Goal: Use online tool/utility: Use online tool/utility

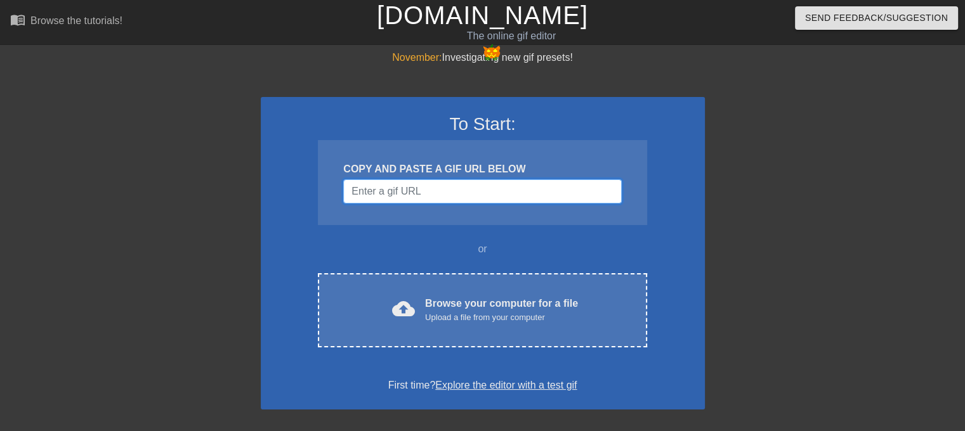
click at [529, 190] on input "Username" at bounding box center [482, 192] width 278 height 24
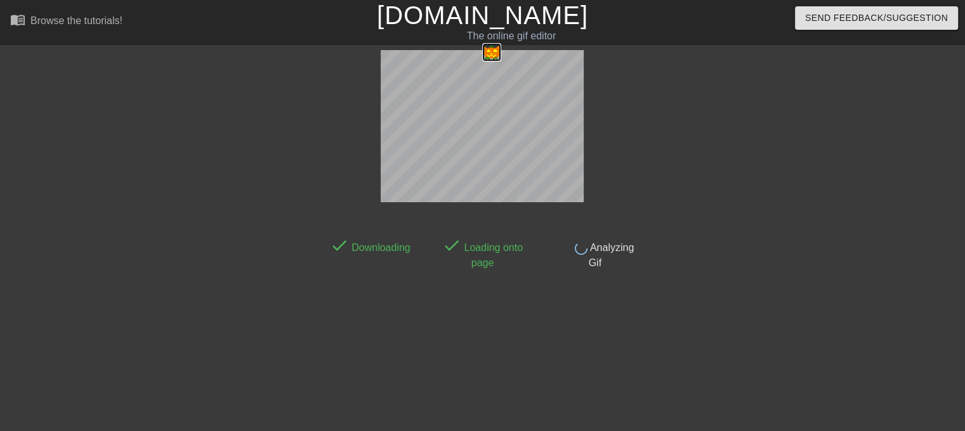
click at [486, 59] on img at bounding box center [491, 53] width 21 height 20
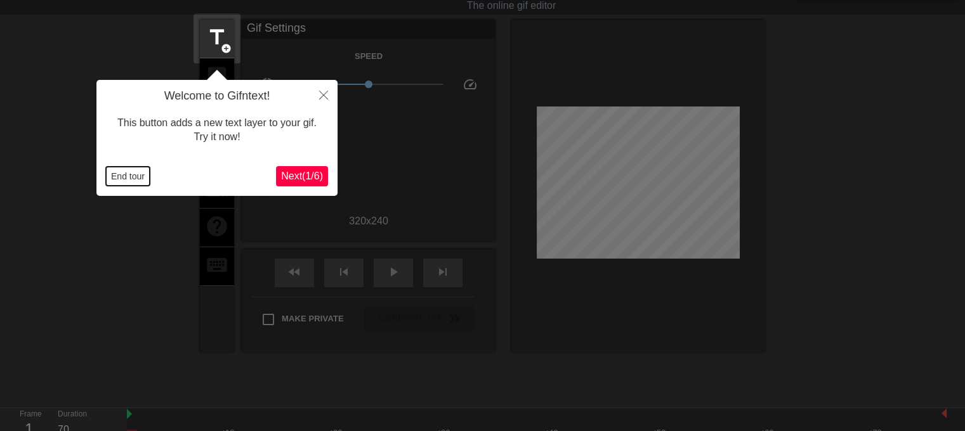
click at [142, 181] on button "End tour" at bounding box center [128, 176] width 44 height 19
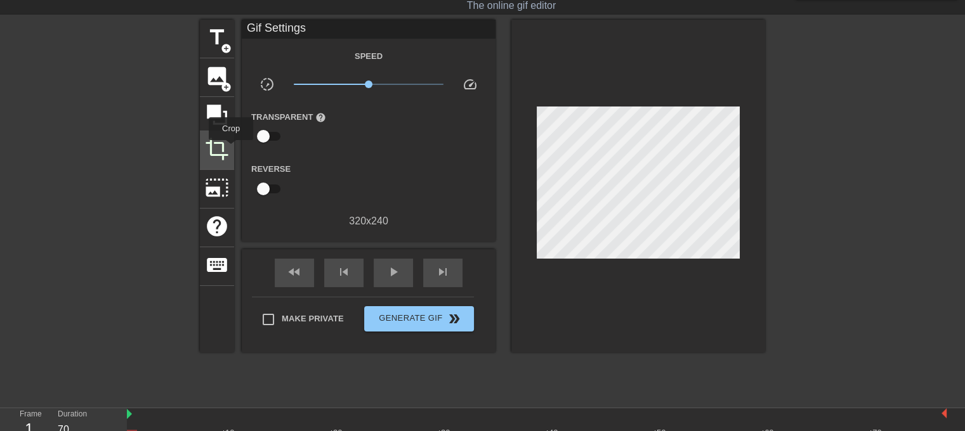
click at [225, 152] on span "crop" at bounding box center [217, 149] width 24 height 24
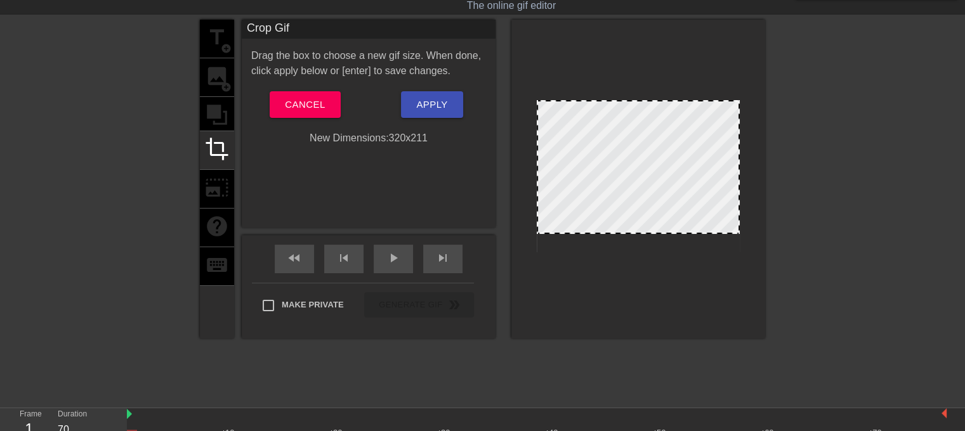
drag, startPoint x: 652, startPoint y: 251, endPoint x: 655, endPoint y: 232, distance: 18.6
click at [655, 232] on div at bounding box center [638, 233] width 201 height 6
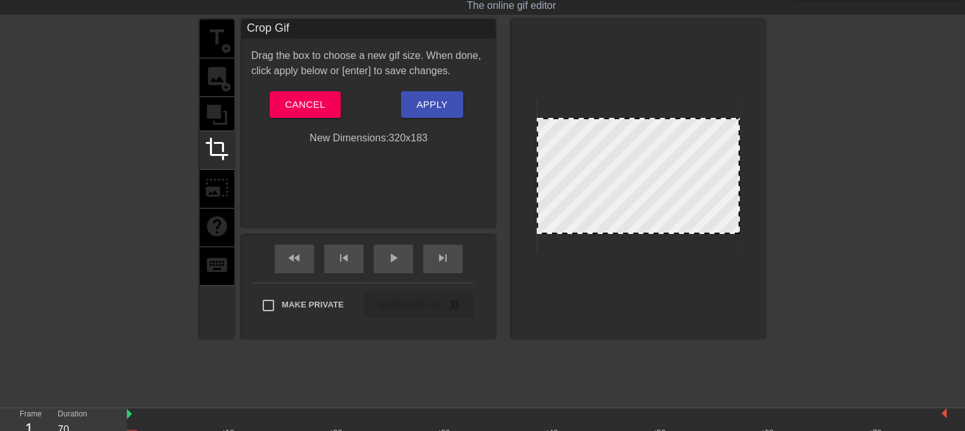
drag, startPoint x: 629, startPoint y: 101, endPoint x: 632, endPoint y: 119, distance: 17.9
click at [432, 106] on span "Apply" at bounding box center [431, 104] width 31 height 16
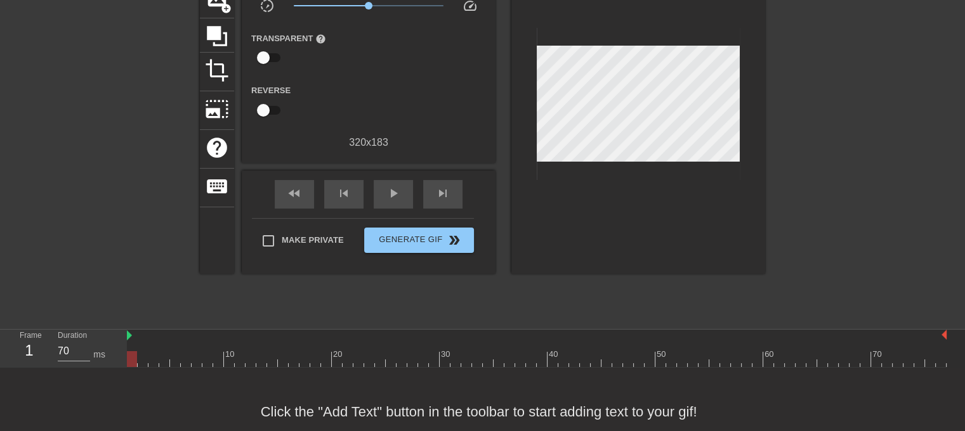
scroll to position [134, 0]
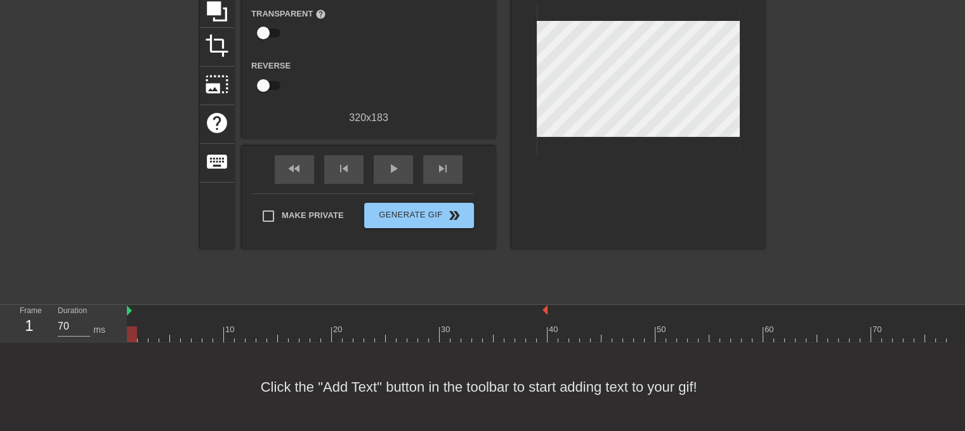
drag, startPoint x: 945, startPoint y: 309, endPoint x: 547, endPoint y: 336, distance: 399.4
click at [547, 336] on div "10 20 30 40 50 60 70" at bounding box center [537, 323] width 820 height 37
click at [381, 176] on div "play_arrow" at bounding box center [393, 169] width 39 height 29
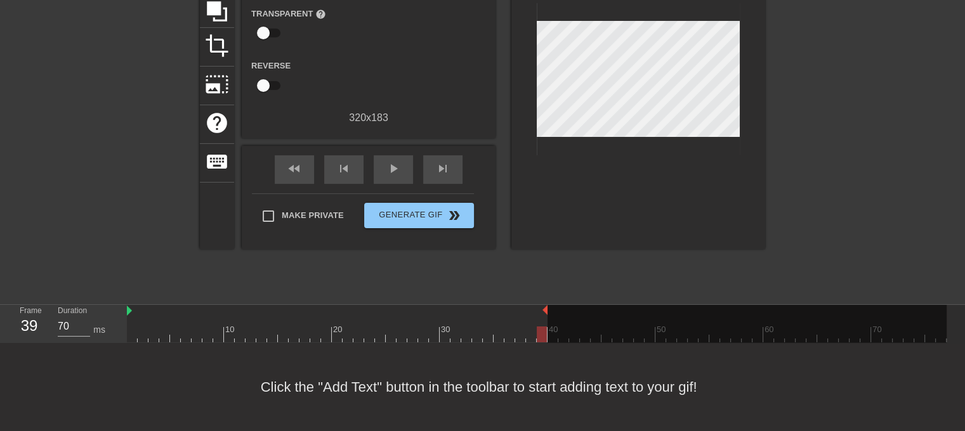
drag, startPoint x: 548, startPoint y: 310, endPoint x: 680, endPoint y: 322, distance: 132.6
click at [680, 322] on div at bounding box center [747, 324] width 399 height 38
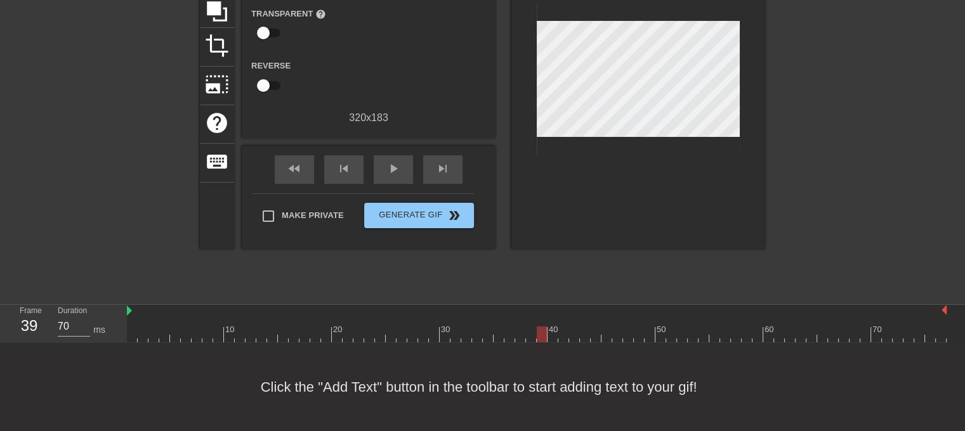
drag, startPoint x: 546, startPoint y: 309, endPoint x: 944, endPoint y: 315, distance: 397.9
click at [392, 179] on div "play_arrow" at bounding box center [393, 169] width 39 height 29
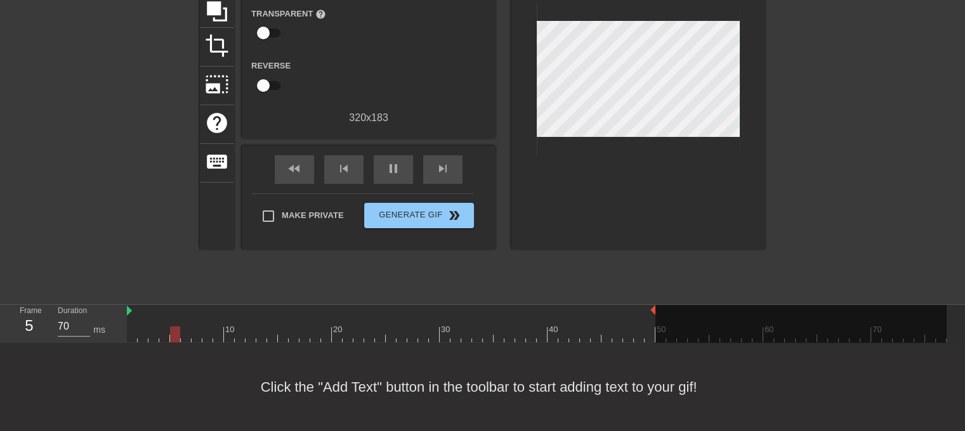
drag, startPoint x: 945, startPoint y: 311, endPoint x: 657, endPoint y: 335, distance: 288.4
click at [657, 335] on div "10 20 30 40 50 60 70" at bounding box center [537, 323] width 820 height 37
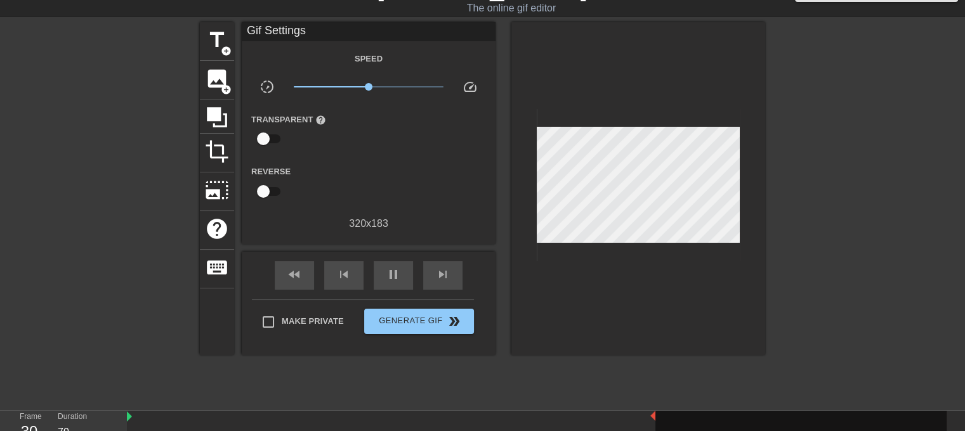
scroll to position [7, 0]
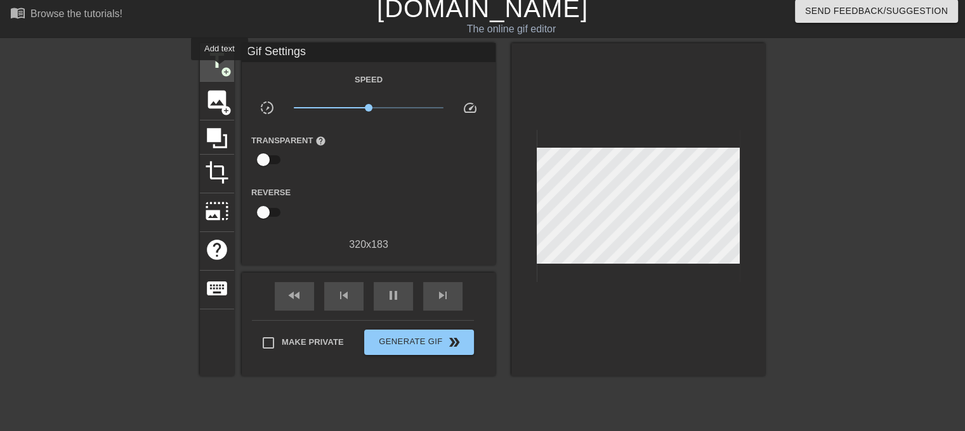
click at [220, 69] on span "title" at bounding box center [217, 61] width 24 height 24
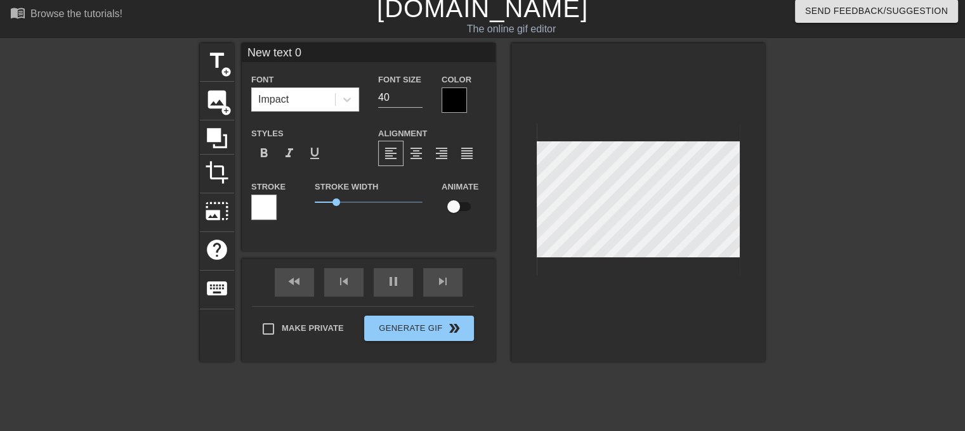
scroll to position [1, 3]
type input "70"
type input "T"
type textarea "T"
type input "60"
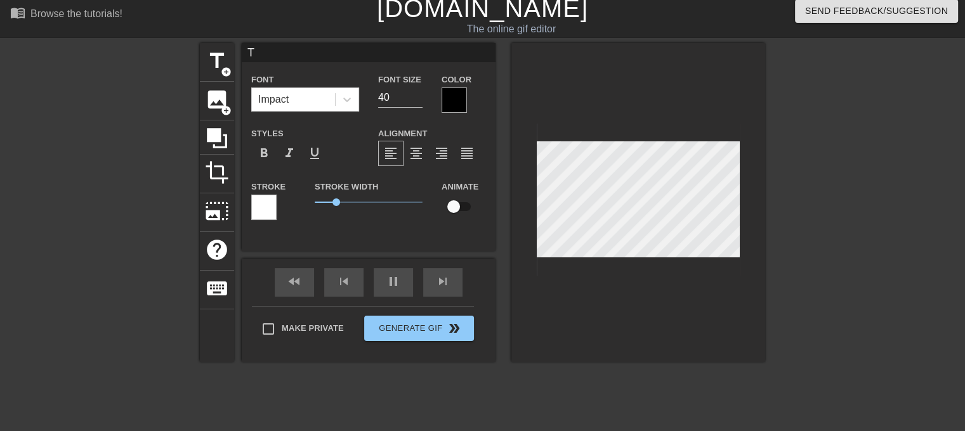
type input "TR"
type textarea "TR"
type input "70"
type input "TRA"
type textarea "TRA"
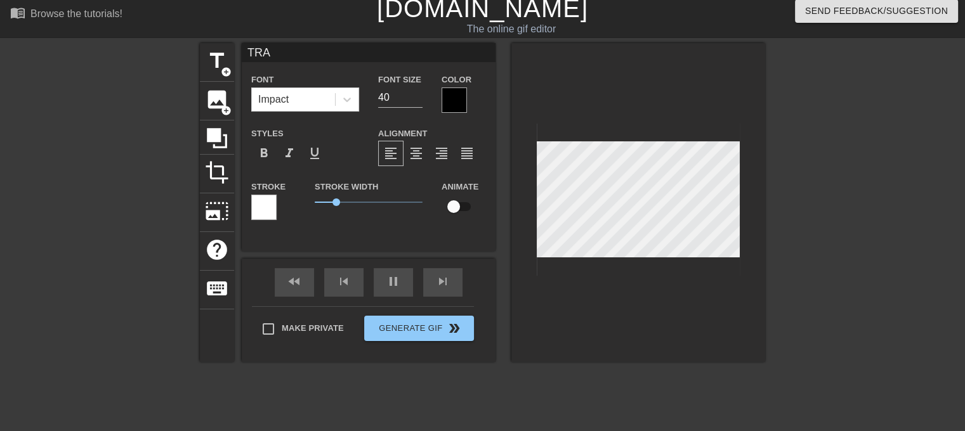
type input "70"
type input "TRAC"
type textarea "TRAC"
type input "TRAC"
type textarea "TRAC"
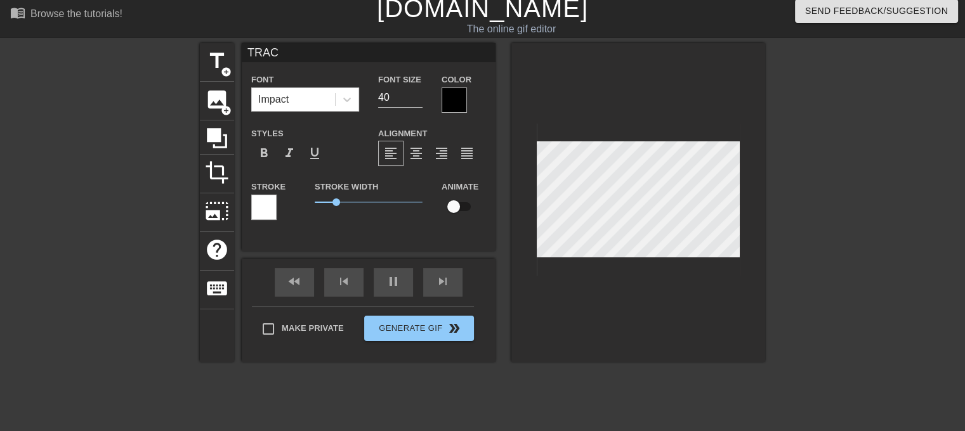
type input "70"
type input "TRAC E"
type textarea "TRAC E"
type input "70"
type input "TRAC EX"
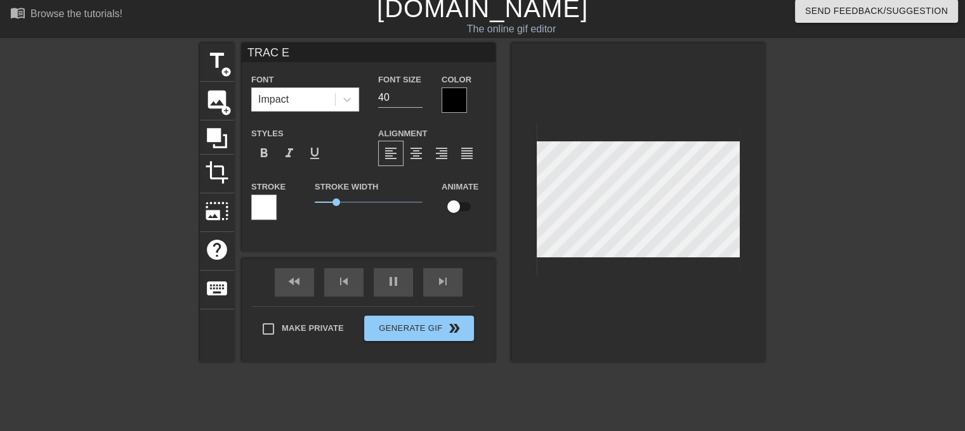
type textarea "TRAC EX"
type input "70"
type input "TRAC EXP"
type textarea "TRAC EXP"
type input "60"
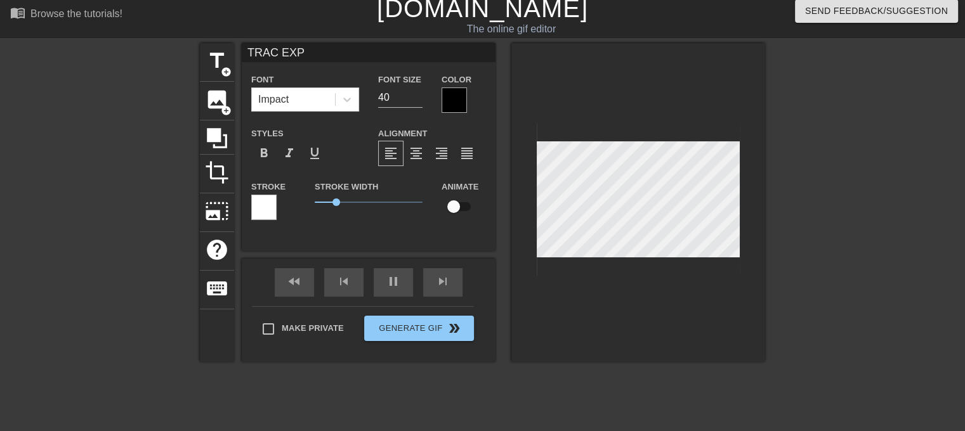
type input "TRAC EXPA"
type textarea "TRAC EXPA"
type input "70"
type input "TRAC EXPAN"
type textarea "TRAC EXPAN"
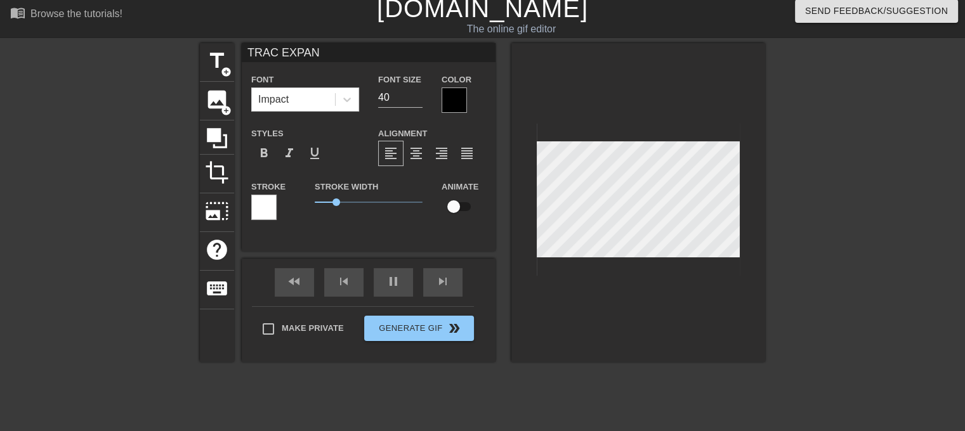
type input "60"
type input "TRAC EXPANS"
type textarea "TRAC EXPANS"
type input "70"
type input "TRAC EXPANSO"
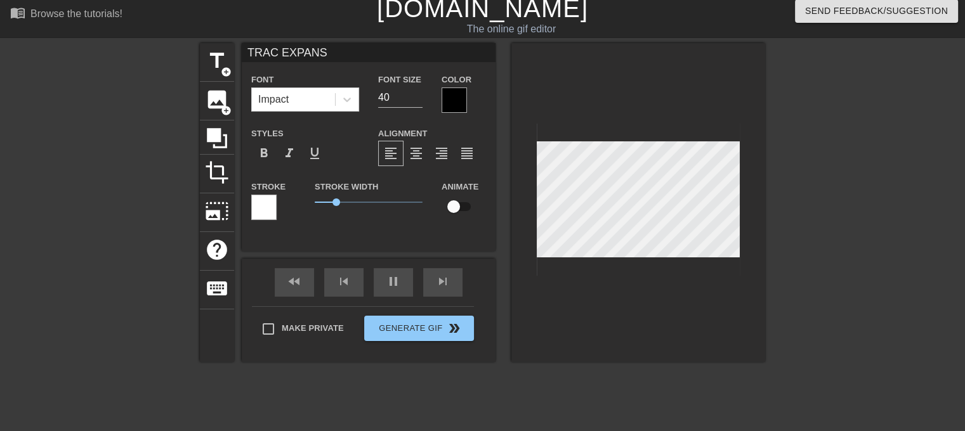
type textarea "TRAC EXPANSO"
type input "TRAC EXPANSON"
type textarea "TRAC EXPANSON"
type input "60"
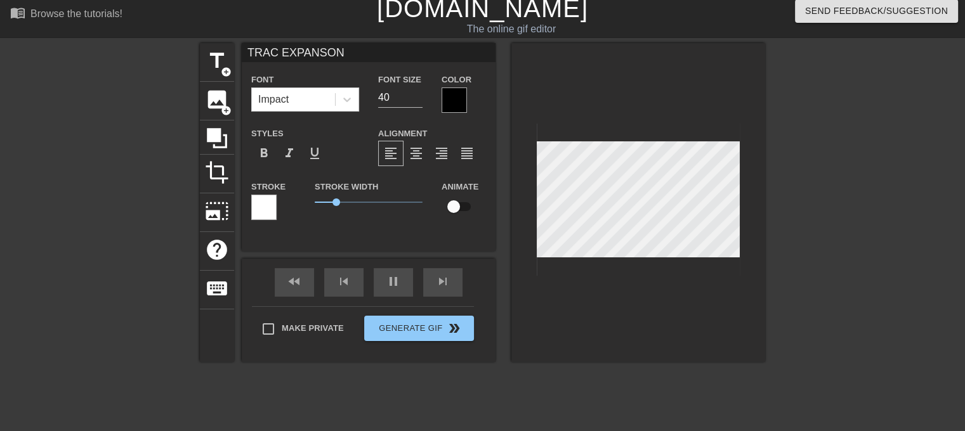
type textarea "TRAC EXPANSON"
click at [389, 95] on input "40" at bounding box center [400, 98] width 44 height 20
type input "60"
type input "39"
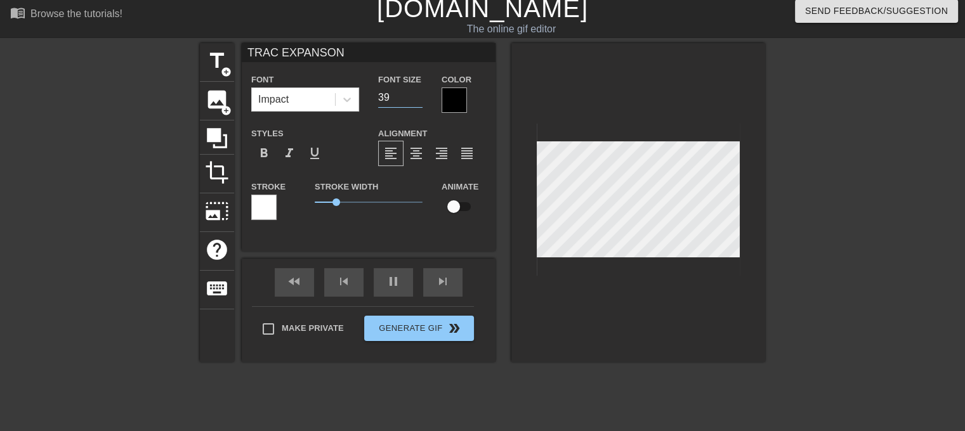
type input "70"
click at [419, 99] on input "39" at bounding box center [400, 98] width 44 height 20
type input "38"
click at [419, 99] on input "38" at bounding box center [400, 98] width 44 height 20
type input "60"
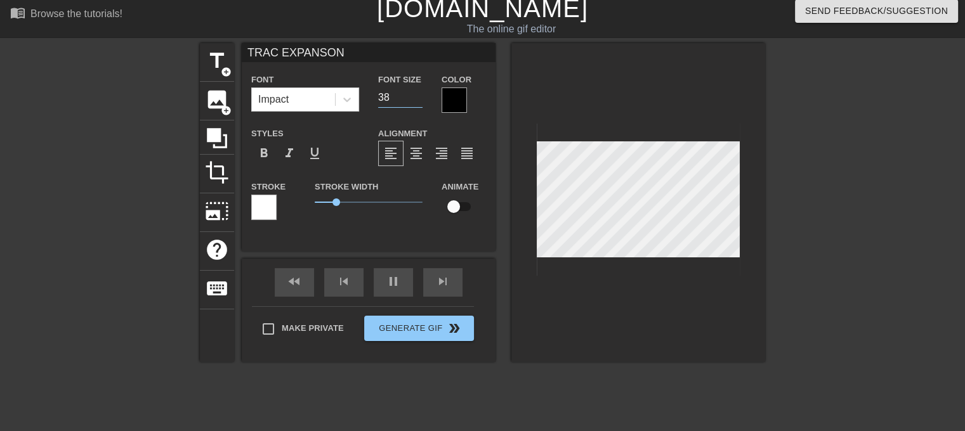
type input "37"
type input "70"
type input "37"
click at [419, 99] on input "37" at bounding box center [400, 98] width 44 height 20
type input "60"
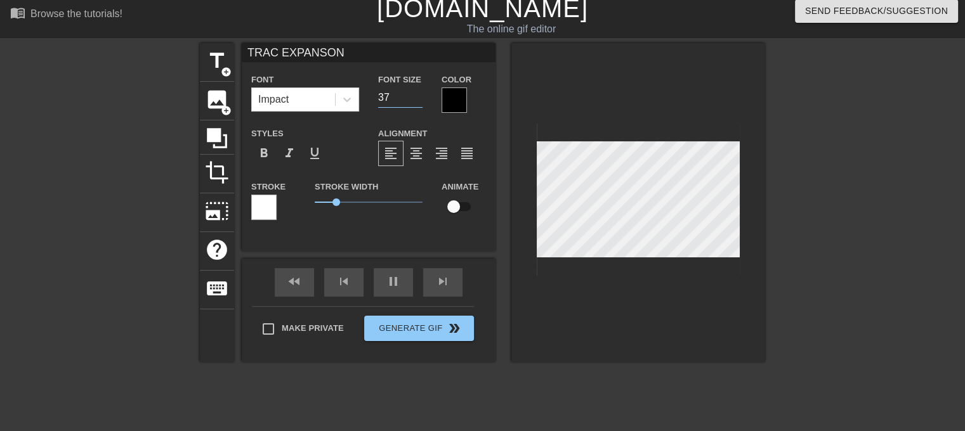
type input "36"
type input "70"
click at [419, 99] on input "36" at bounding box center [400, 98] width 44 height 20
type input "35"
type input "60"
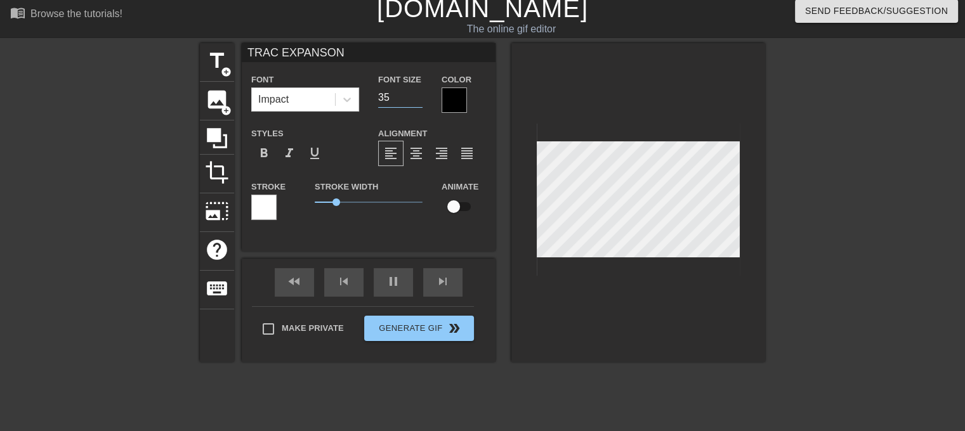
type input "35"
click at [419, 99] on input "35" at bounding box center [400, 98] width 44 height 20
type input "70"
type input "34"
click at [419, 99] on input "34" at bounding box center [400, 98] width 44 height 20
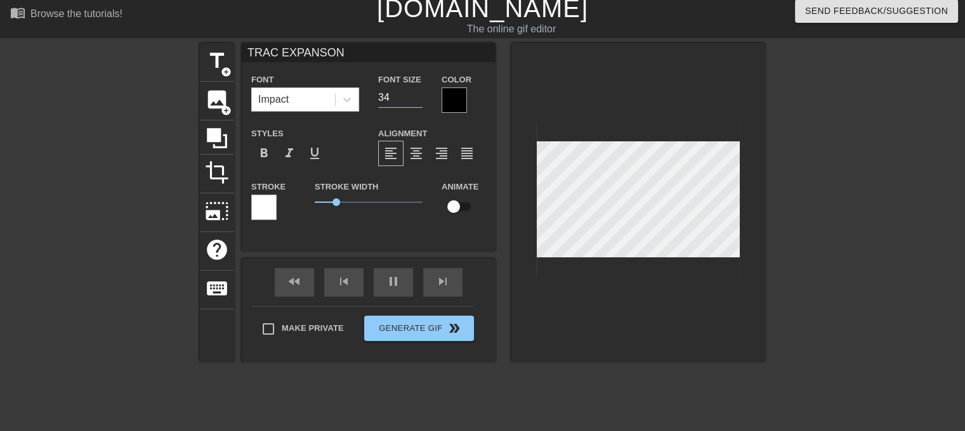
type input "70"
type input "33"
click at [419, 99] on input "33" at bounding box center [400, 98] width 44 height 20
type input "60"
type input "32"
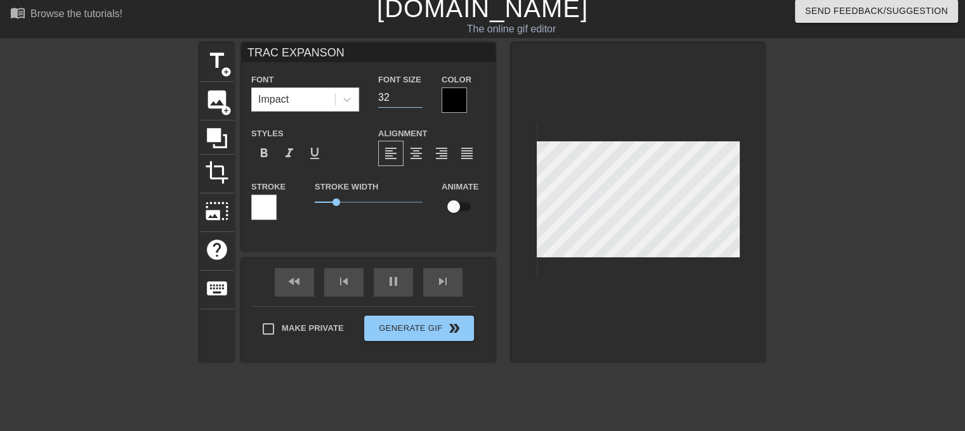
type input "70"
click at [419, 99] on input "32" at bounding box center [400, 98] width 44 height 20
type input "31"
type input "60"
type input "31"
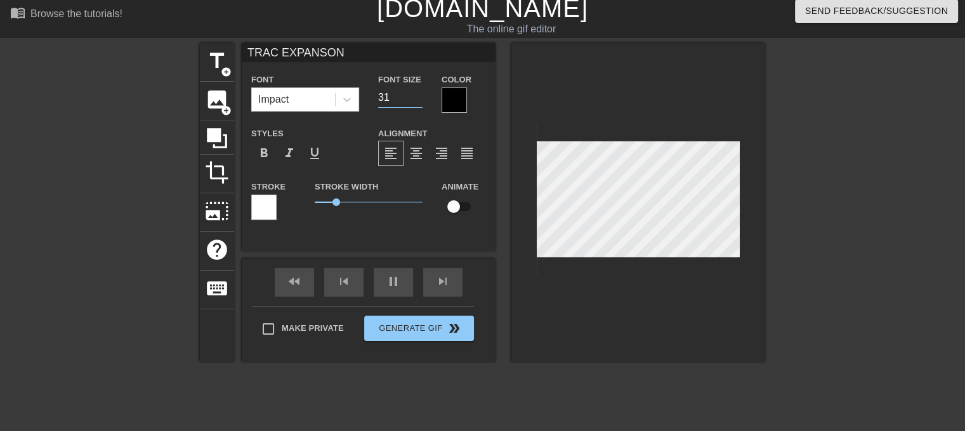
click at [419, 99] on input "31" at bounding box center [400, 98] width 44 height 20
type input "70"
type input "30"
click at [419, 99] on input "30" at bounding box center [400, 98] width 44 height 20
type input "70"
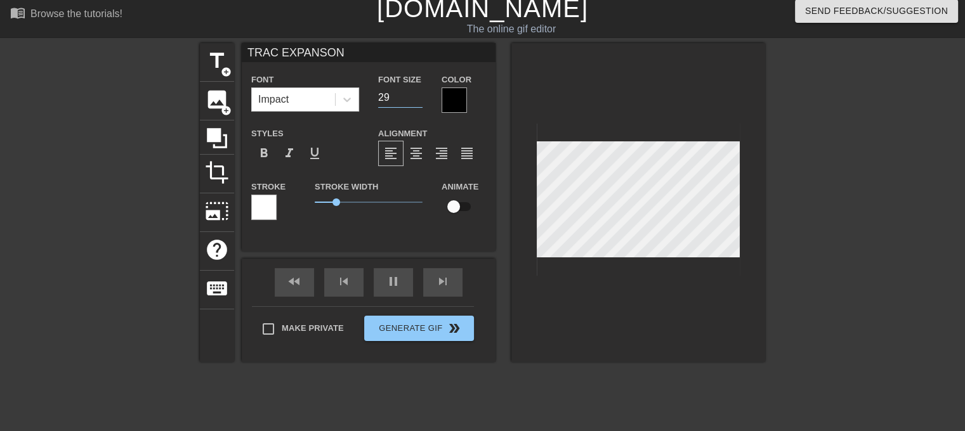
type input "29"
click at [419, 99] on input "29" at bounding box center [400, 98] width 44 height 20
type input "60"
type input "28"
type input "70"
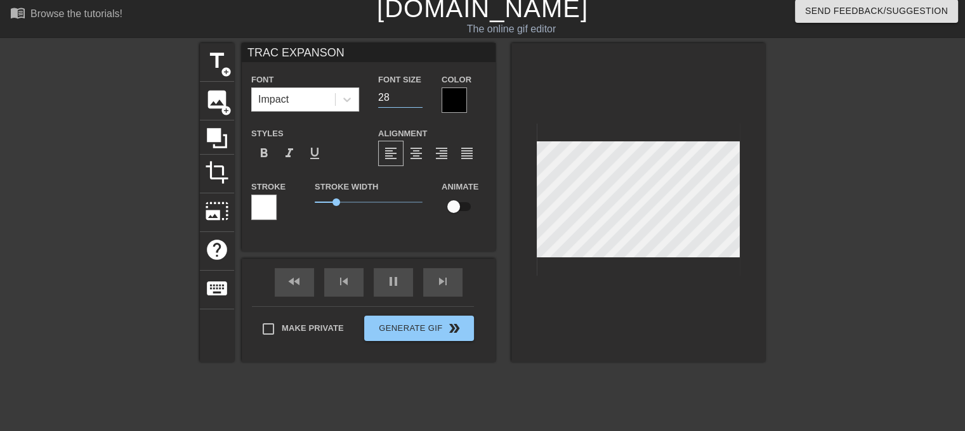
click at [419, 99] on input "28" at bounding box center [400, 98] width 44 height 20
type input "27"
type input "60"
type input "27"
click at [419, 99] on input "27" at bounding box center [400, 98] width 44 height 20
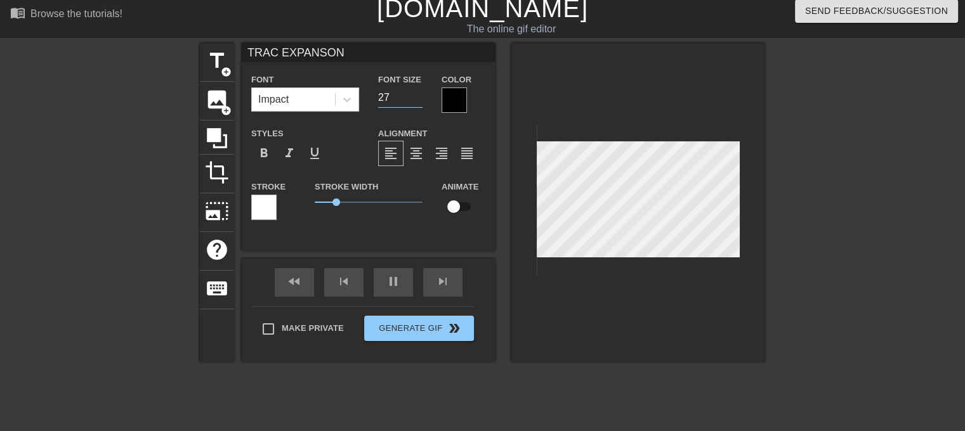
type input "70"
type input "26"
click at [419, 99] on input "26" at bounding box center [400, 98] width 44 height 20
type input "60"
type input "25"
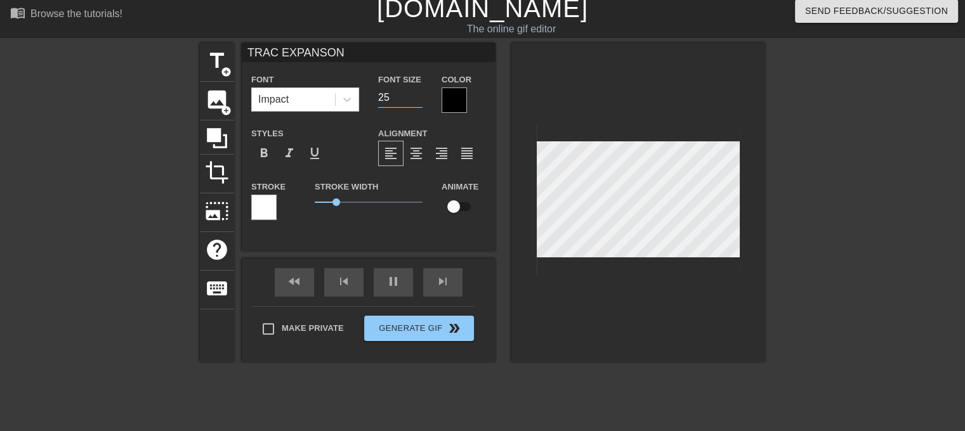
type input "70"
type input "25"
click at [419, 99] on input "25" at bounding box center [400, 98] width 44 height 20
click at [797, 207] on div at bounding box center [875, 233] width 190 height 381
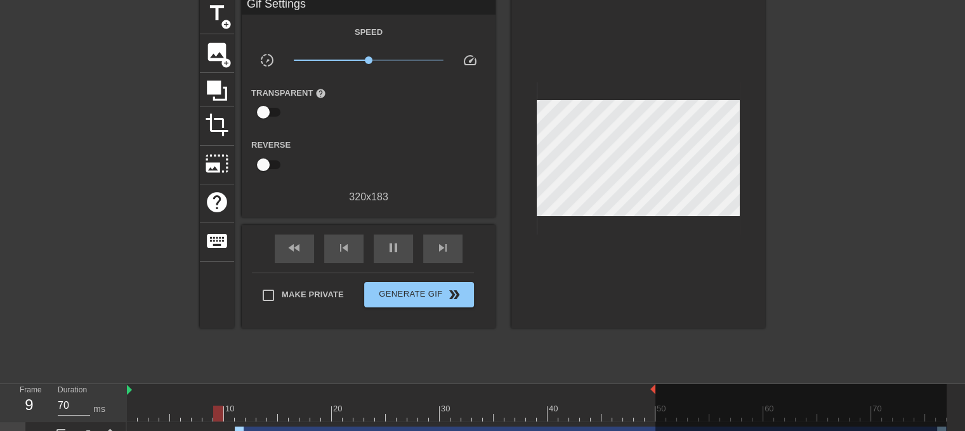
scroll to position [76, 0]
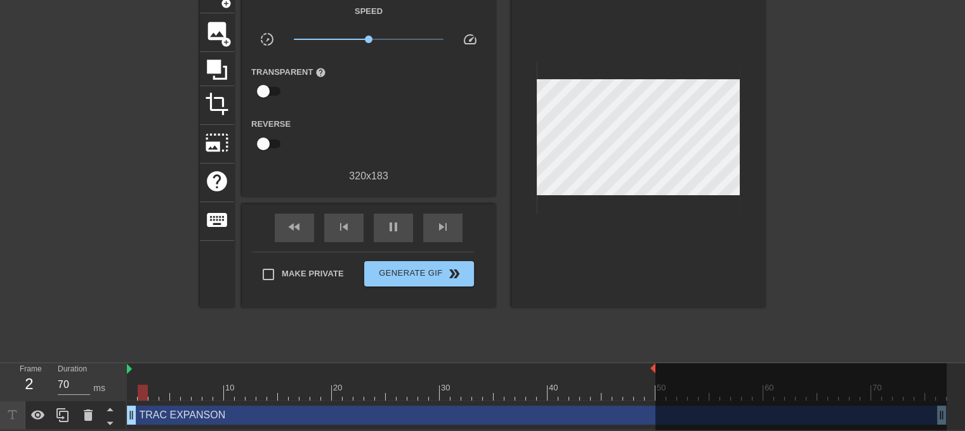
drag, startPoint x: 236, startPoint y: 414, endPoint x: 126, endPoint y: 421, distance: 110.0
click at [126, 421] on div "Frame 2 Duration 70 ms 10 20 30 40 50 60 70 TRAC EXPANSON drag_handle drag_hand…" at bounding box center [482, 397] width 965 height 67
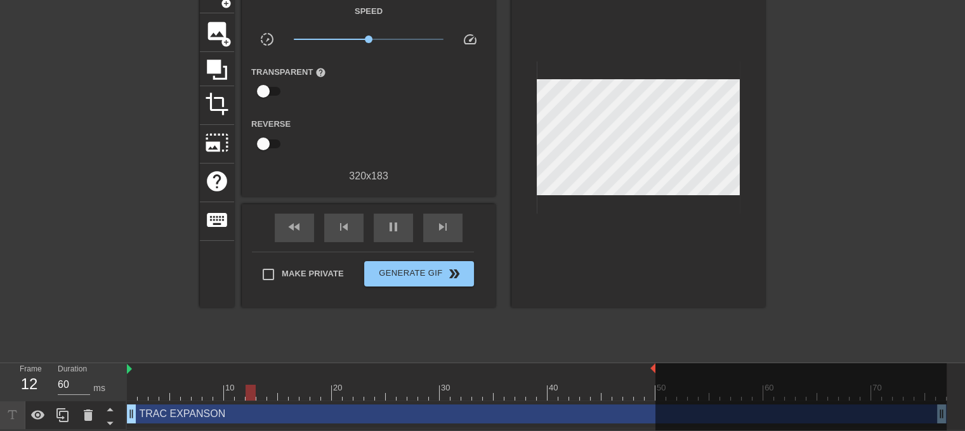
scroll to position [3, 0]
click at [863, 202] on div at bounding box center [875, 165] width 190 height 381
click at [610, 416] on div "TRAC EXPANSON drag_handle drag_handle" at bounding box center [537, 413] width 820 height 19
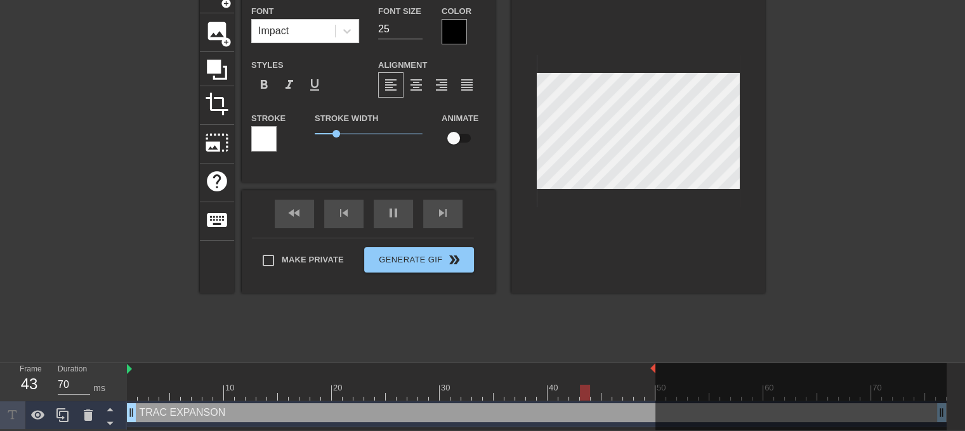
click at [944, 407] on div at bounding box center [800, 398] width 291 height 69
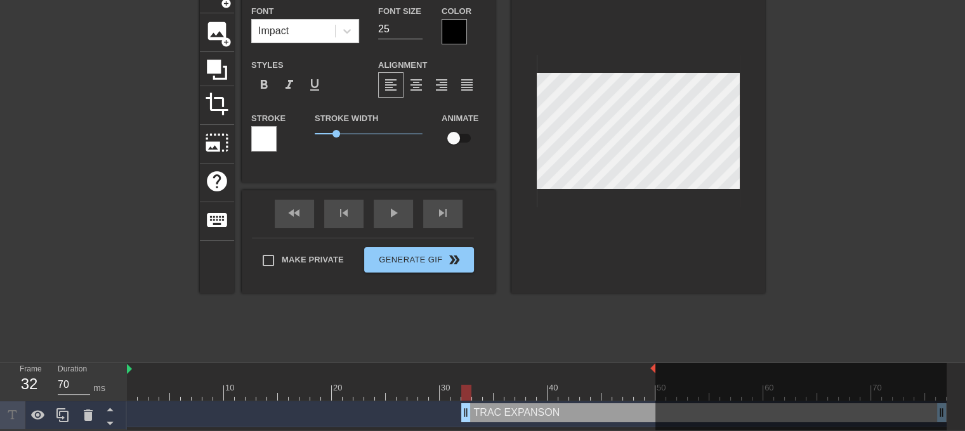
drag, startPoint x: 131, startPoint y: 415, endPoint x: 489, endPoint y: 395, distance: 359.0
click at [489, 395] on div "10 20 30 40 50 60 70 TRAC EXPANSON drag_handle drag_handle" at bounding box center [546, 397] width 838 height 67
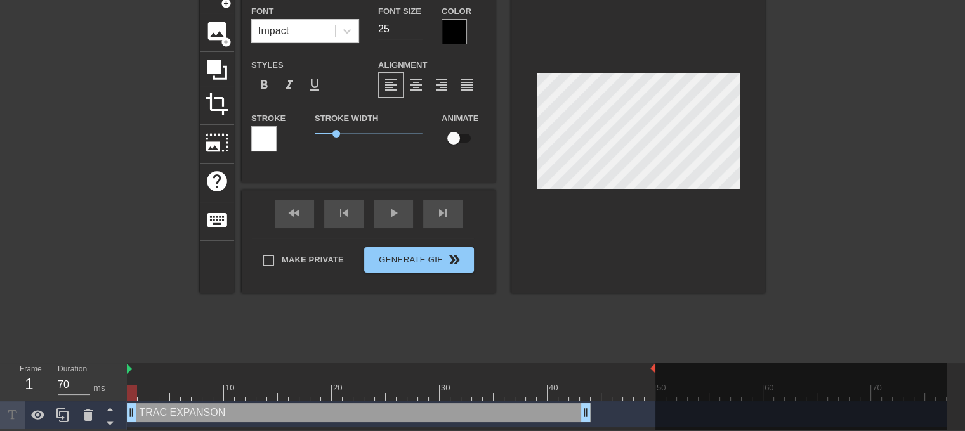
drag, startPoint x: 515, startPoint y: 416, endPoint x: 154, endPoint y: 417, distance: 361.0
click at [155, 417] on div "TRAC EXPANSON drag_handle drag_handle" at bounding box center [359, 413] width 464 height 19
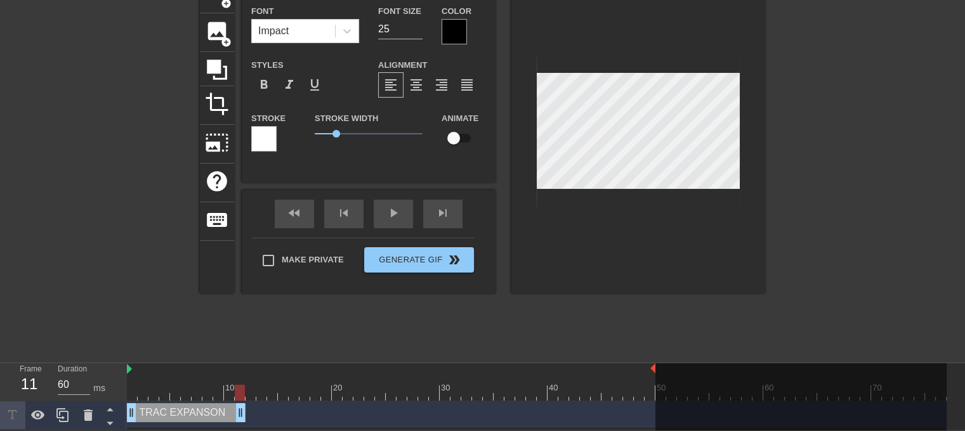
drag, startPoint x: 586, startPoint y: 411, endPoint x: 243, endPoint y: 412, distance: 343.3
drag, startPoint x: 239, startPoint y: 390, endPoint x: 258, endPoint y: 400, distance: 21.3
click at [258, 400] on div "10 20 30 40 50 60 70" at bounding box center [537, 383] width 820 height 38
drag, startPoint x: 244, startPoint y: 412, endPoint x: 275, endPoint y: 415, distance: 31.8
click at [62, 411] on icon at bounding box center [62, 416] width 12 height 14
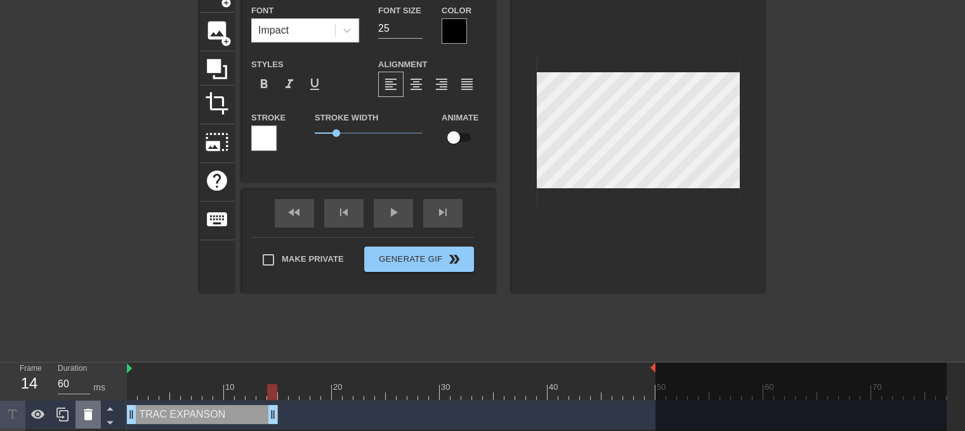
scroll to position [0, 0]
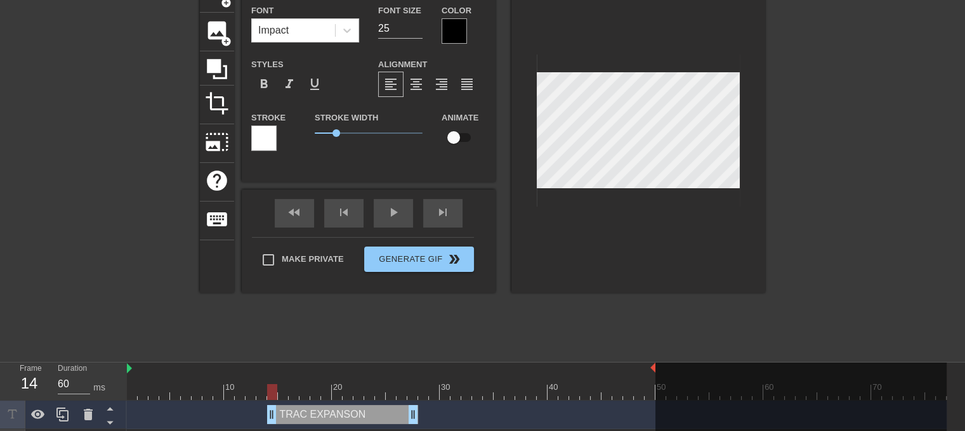
drag, startPoint x: 203, startPoint y: 413, endPoint x: 346, endPoint y: 407, distance: 142.9
click at [346, 407] on div "TRAC EXPANSON drag_handle drag_handle" at bounding box center [342, 414] width 151 height 19
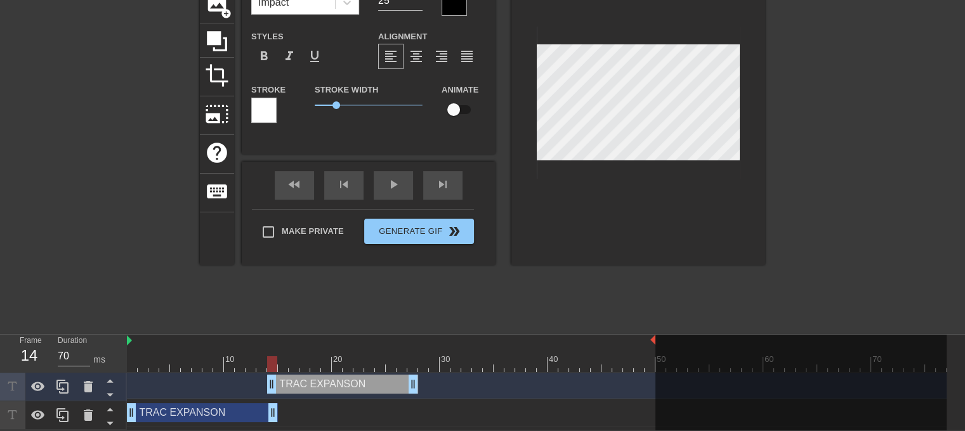
click at [280, 364] on div at bounding box center [537, 365] width 820 height 16
click at [291, 364] on div at bounding box center [537, 365] width 820 height 16
drag, startPoint x: 409, startPoint y: 388, endPoint x: 301, endPoint y: 395, distance: 107.5
click at [301, 395] on div "TRAC EXPANSON drag_handle drag_handle" at bounding box center [537, 385] width 820 height 29
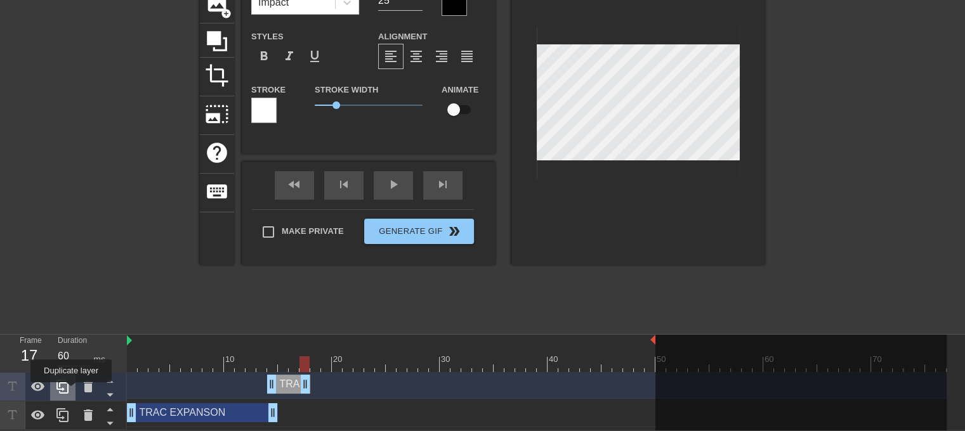
click at [67, 388] on icon at bounding box center [62, 387] width 12 height 14
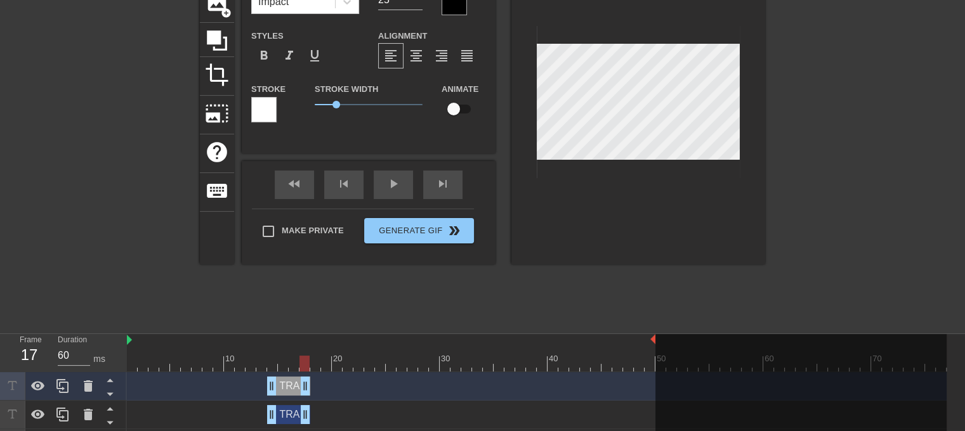
scroll to position [0, 0]
drag, startPoint x: 295, startPoint y: 387, endPoint x: 332, endPoint y: 385, distance: 37.5
click at [332, 385] on div "TRAC EXPANSON drag_handle drag_handle" at bounding box center [331, 386] width 43 height 19
click at [312, 368] on div at bounding box center [315, 364] width 10 height 16
click at [296, 365] on div at bounding box center [537, 364] width 820 height 16
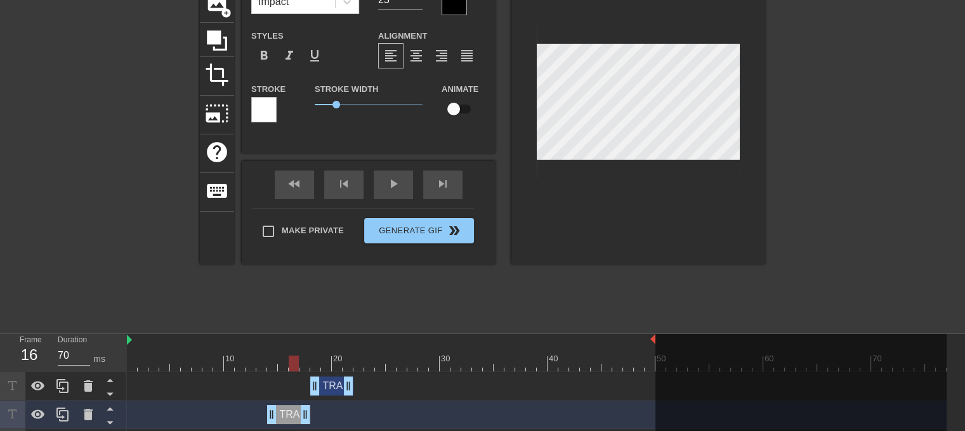
click at [477, 317] on div "title add_circle image add_circle crop photo_size_select_large help keyboard TR…" at bounding box center [482, 135] width 565 height 381
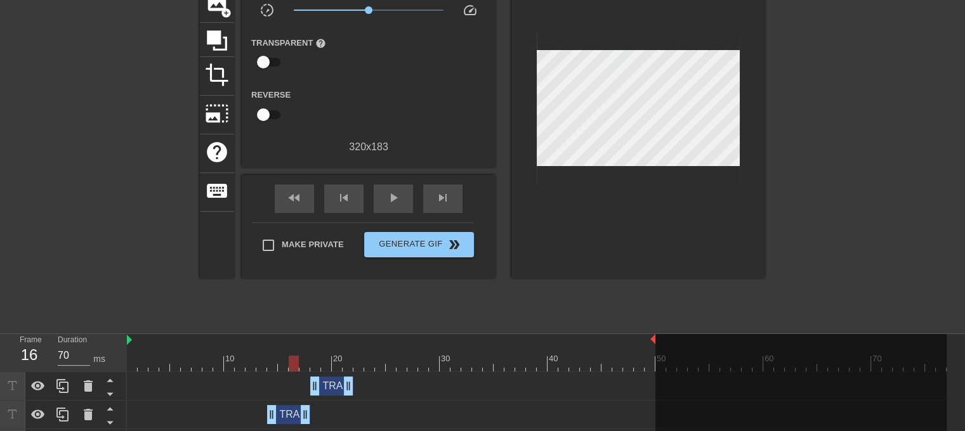
click at [329, 385] on div "TRAC EXPANSON drag_handle drag_handle" at bounding box center [331, 386] width 43 height 19
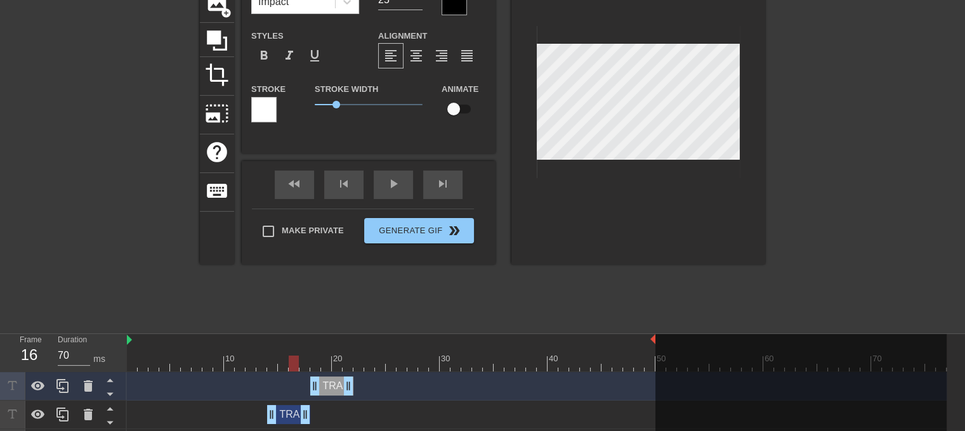
click at [290, 419] on div "TRAC EXPANSON drag_handle drag_handle" at bounding box center [288, 414] width 43 height 19
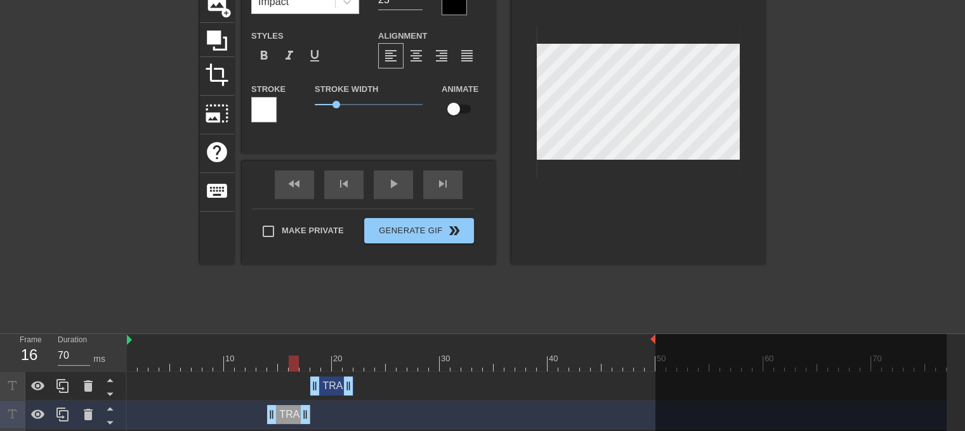
click at [328, 382] on div "TRAC EXPANSON drag_handle drag_handle" at bounding box center [331, 386] width 43 height 19
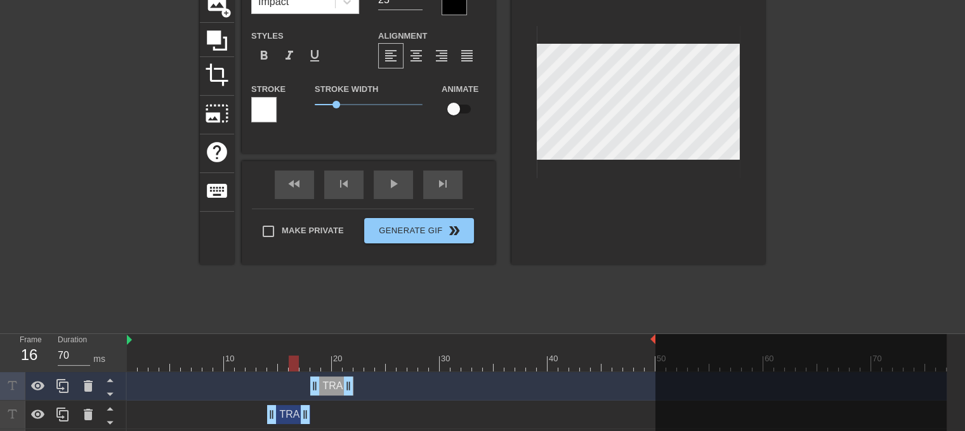
click at [293, 360] on div at bounding box center [537, 364] width 820 height 16
drag, startPoint x: 256, startPoint y: 364, endPoint x: 223, endPoint y: 368, distance: 33.3
click at [223, 368] on div at bounding box center [537, 364] width 820 height 16
click at [276, 360] on div at bounding box center [537, 364] width 820 height 16
click at [286, 360] on div at bounding box center [537, 364] width 820 height 16
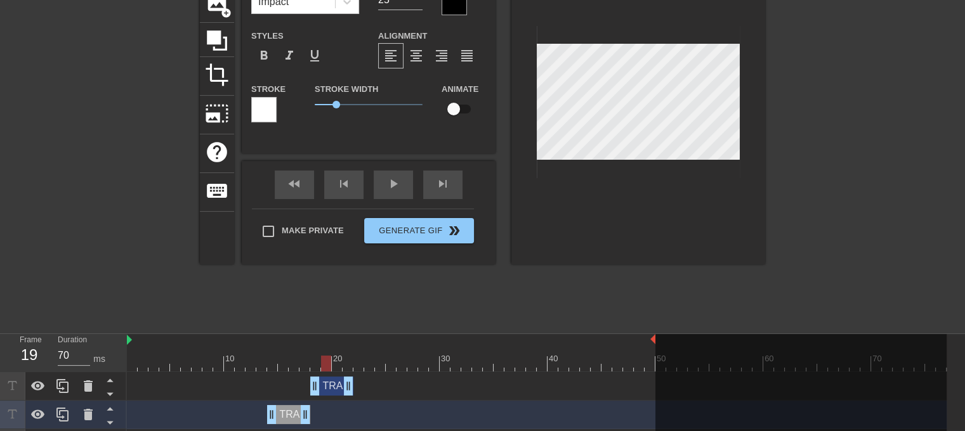
click at [327, 360] on div at bounding box center [537, 364] width 820 height 16
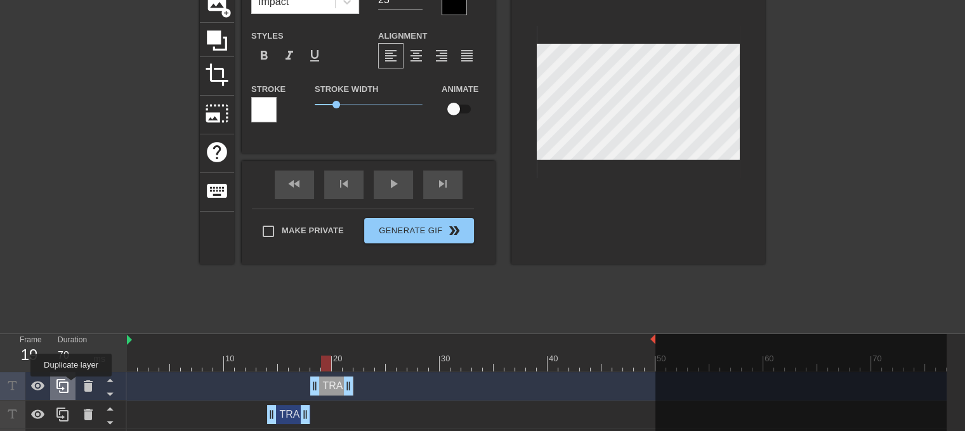
click at [71, 386] on div at bounding box center [62, 386] width 25 height 28
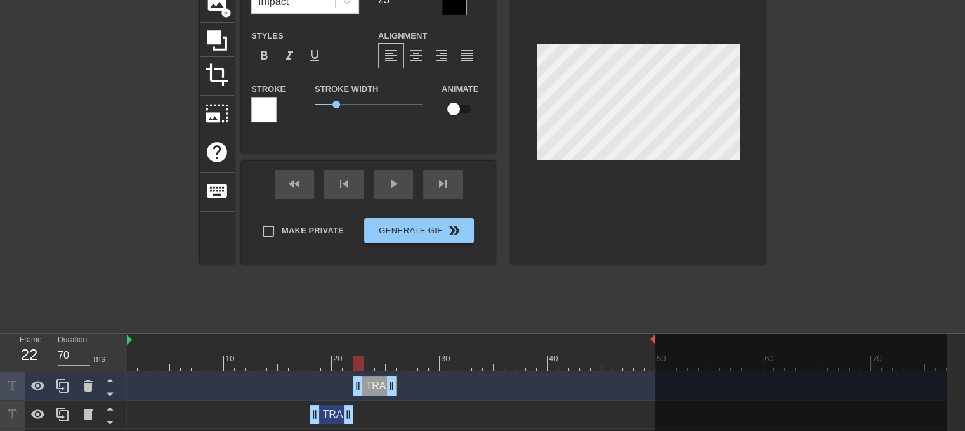
drag, startPoint x: 327, startPoint y: 388, endPoint x: 367, endPoint y: 382, distance: 40.5
click at [367, 382] on div "TRAC EXPANSON drag_handle drag_handle" at bounding box center [374, 386] width 43 height 19
drag, startPoint x: 359, startPoint y: 358, endPoint x: 365, endPoint y: 359, distance: 6.5
click at [365, 359] on div at bounding box center [369, 364] width 10 height 16
click at [71, 397] on div at bounding box center [62, 386] width 25 height 28
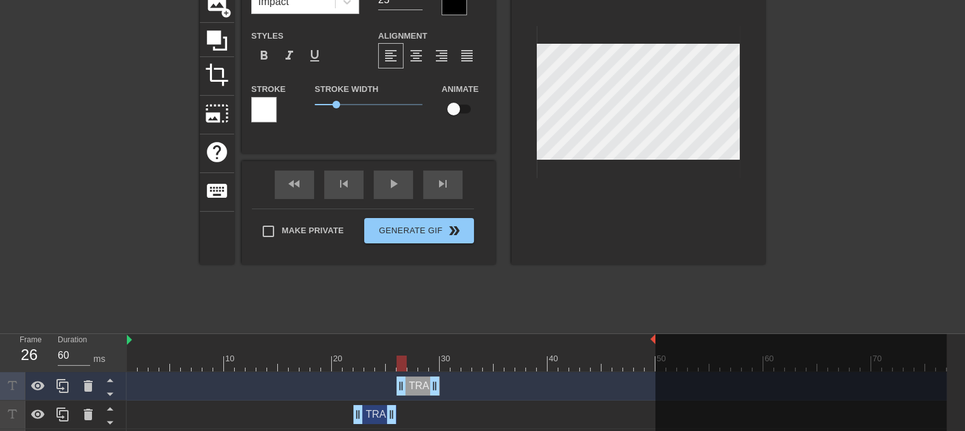
drag, startPoint x: 374, startPoint y: 390, endPoint x: 416, endPoint y: 386, distance: 42.7
click at [416, 386] on div "TRAC EXPANSON drag_handle drag_handle" at bounding box center [418, 386] width 43 height 19
drag, startPoint x: 381, startPoint y: 357, endPoint x: 393, endPoint y: 358, distance: 12.1
click at [393, 358] on div at bounding box center [537, 364] width 820 height 16
drag, startPoint x: 395, startPoint y: 364, endPoint x: 421, endPoint y: 362, distance: 26.1
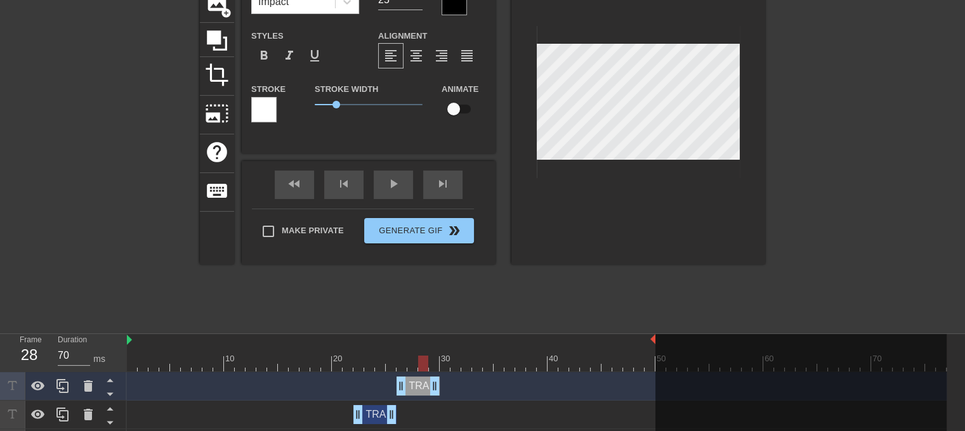
click at [421, 362] on div at bounding box center [423, 364] width 10 height 16
click at [69, 383] on icon at bounding box center [62, 386] width 15 height 15
drag, startPoint x: 418, startPoint y: 385, endPoint x: 450, endPoint y: 380, distance: 32.0
click at [450, 380] on div "TRAC EXPANSON drag_handle drag_handle" at bounding box center [450, 386] width 43 height 19
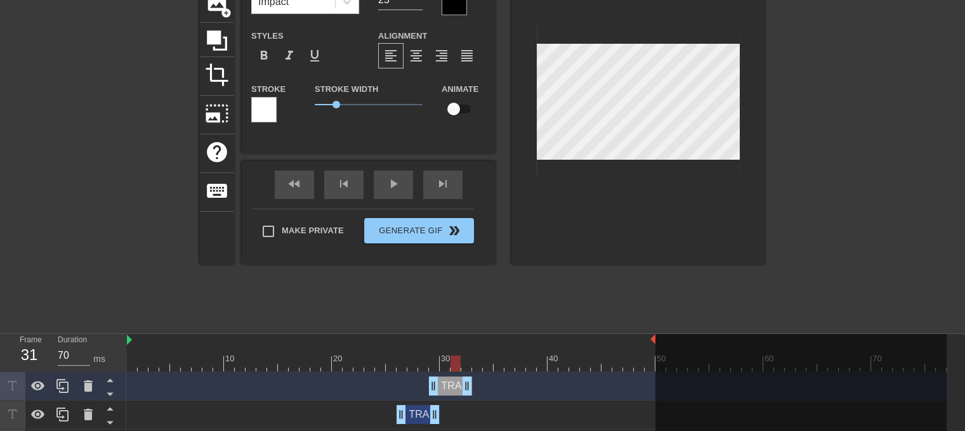
drag, startPoint x: 438, startPoint y: 364, endPoint x: 457, endPoint y: 362, distance: 19.1
click at [457, 362] on div at bounding box center [455, 364] width 10 height 16
click at [389, 186] on div "play_arrow" at bounding box center [393, 185] width 39 height 29
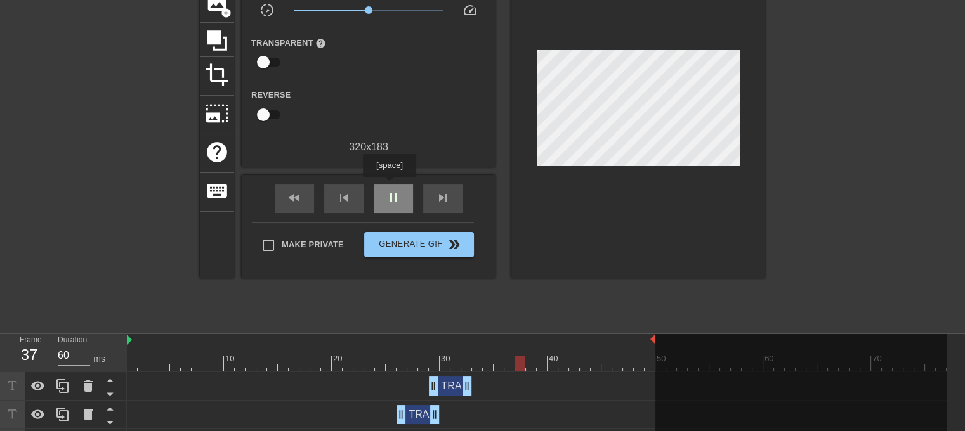
click at [389, 186] on div "pause" at bounding box center [393, 199] width 39 height 29
click at [449, 389] on div "TRAC EXPANSON drag_handle drag_handle" at bounding box center [450, 386] width 43 height 19
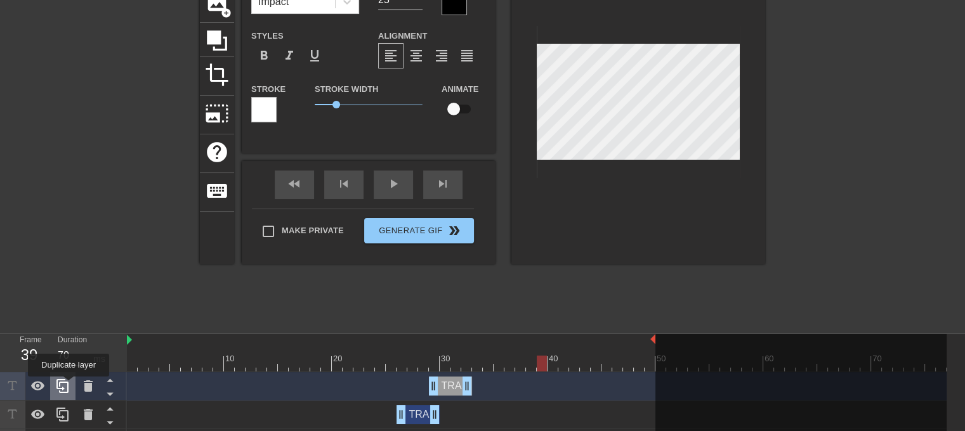
click at [69, 386] on icon at bounding box center [62, 386] width 15 height 15
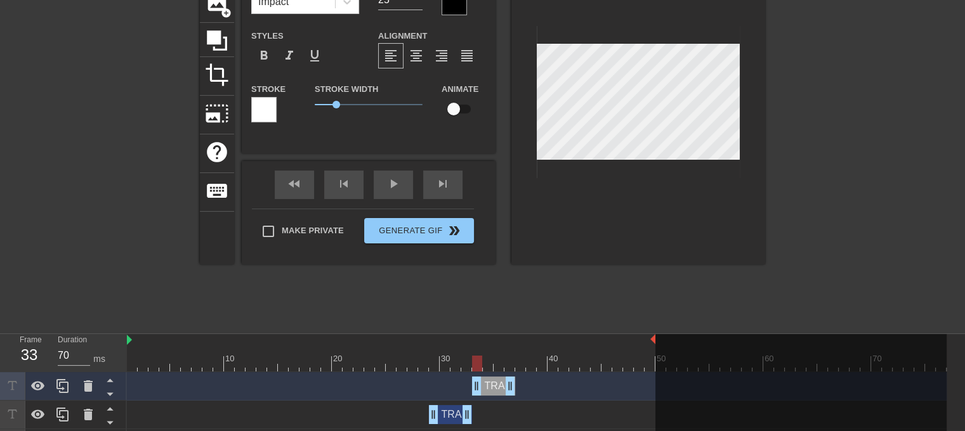
drag, startPoint x: 448, startPoint y: 386, endPoint x: 490, endPoint y: 383, distance: 42.6
click at [490, 383] on div "TRAC EXPANSON drag_handle drag_handle" at bounding box center [493, 386] width 43 height 19
drag, startPoint x: 478, startPoint y: 360, endPoint x: 498, endPoint y: 364, distance: 19.9
click at [498, 364] on div at bounding box center [499, 364] width 10 height 16
click at [510, 365] on div at bounding box center [537, 364] width 820 height 16
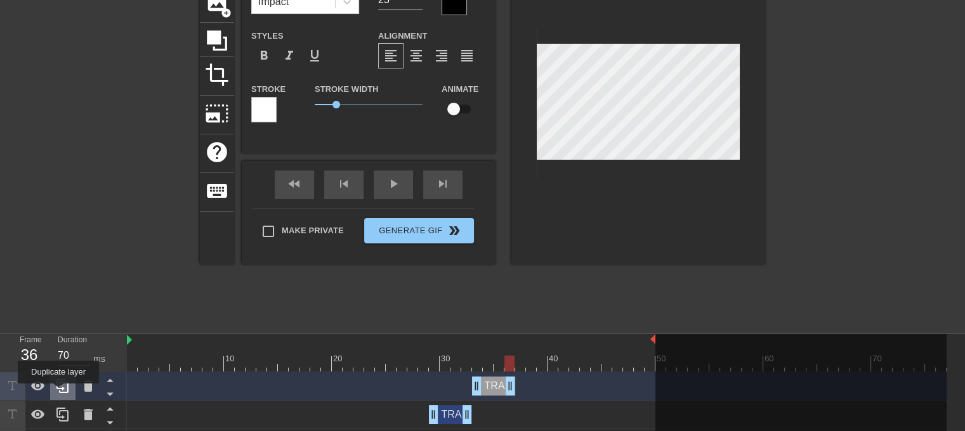
click at [58, 393] on icon at bounding box center [62, 386] width 15 height 15
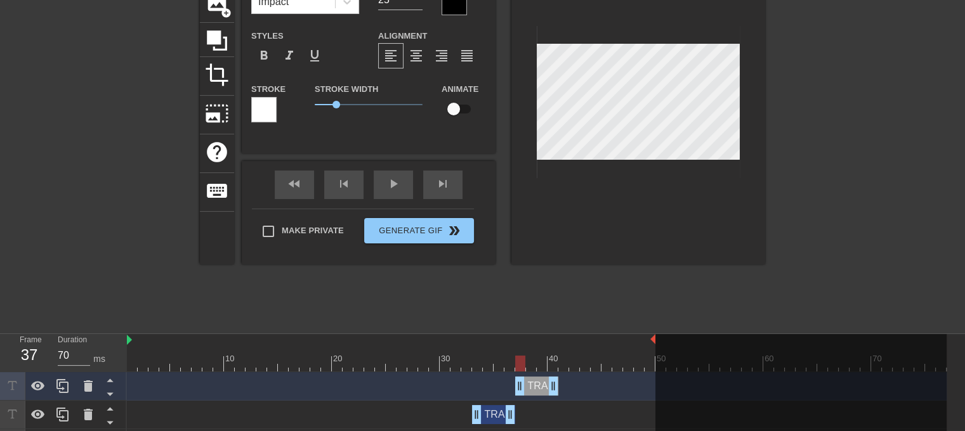
drag, startPoint x: 495, startPoint y: 388, endPoint x: 537, endPoint y: 383, distance: 42.8
click at [537, 383] on div "TRAC EXPANSON drag_handle drag_handle" at bounding box center [536, 386] width 43 height 19
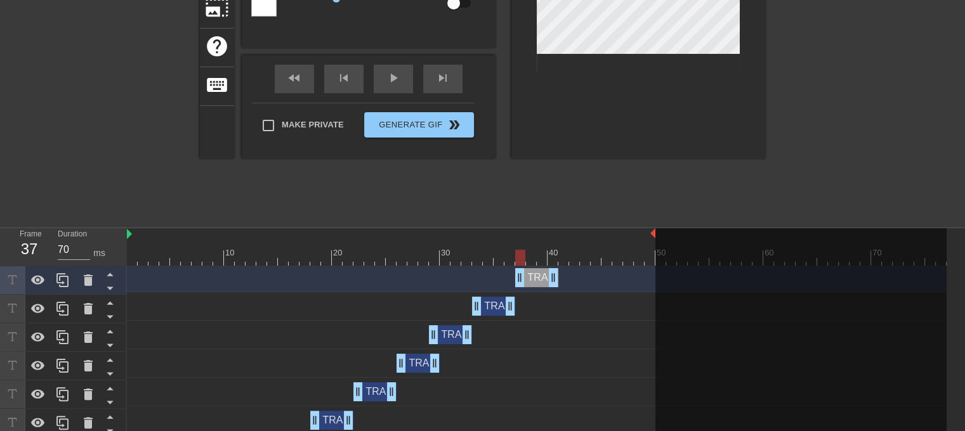
scroll to position [232, 0]
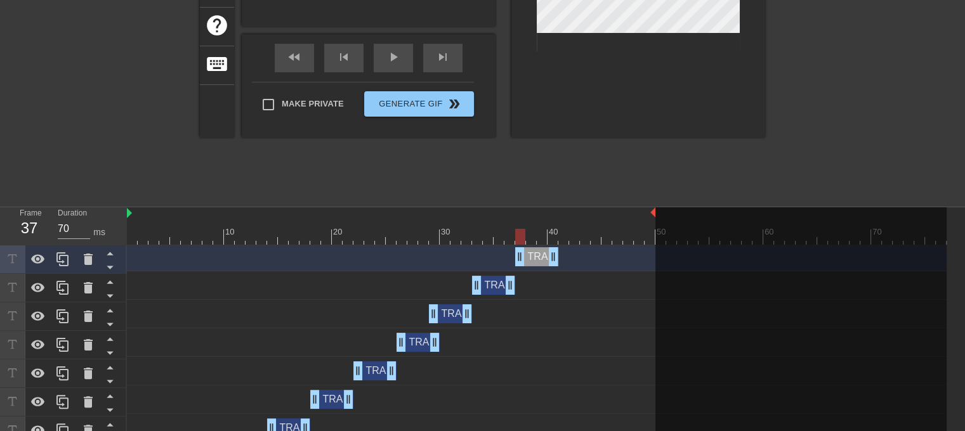
click at [449, 319] on div "TRAC EXPANSON drag_handle drag_handle" at bounding box center [450, 314] width 43 height 19
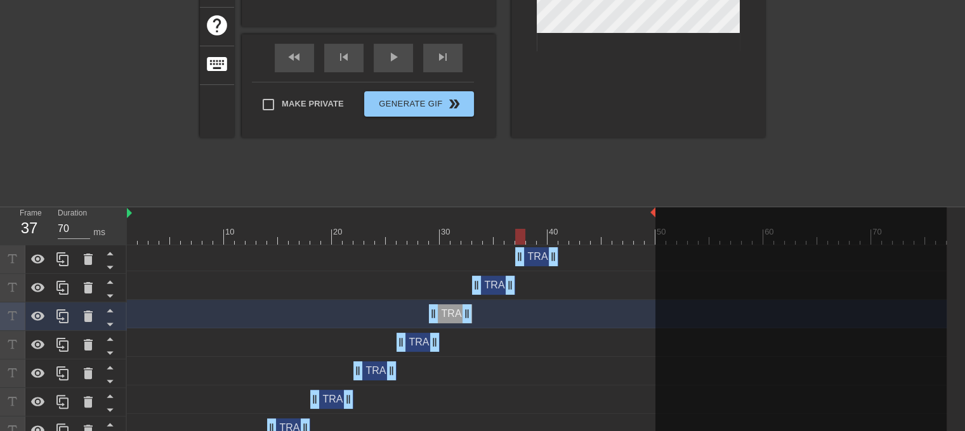
click at [454, 319] on div "TRAC EXPANSON drag_handle drag_handle" at bounding box center [450, 314] width 43 height 19
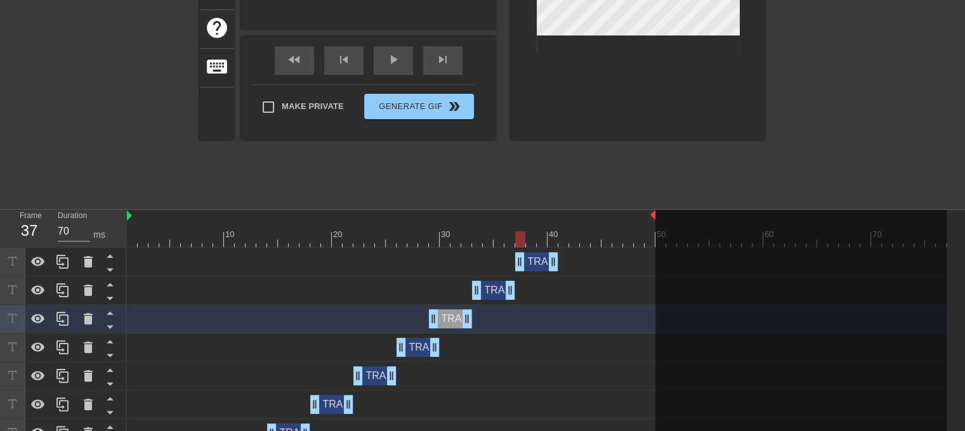
scroll to position [105, 0]
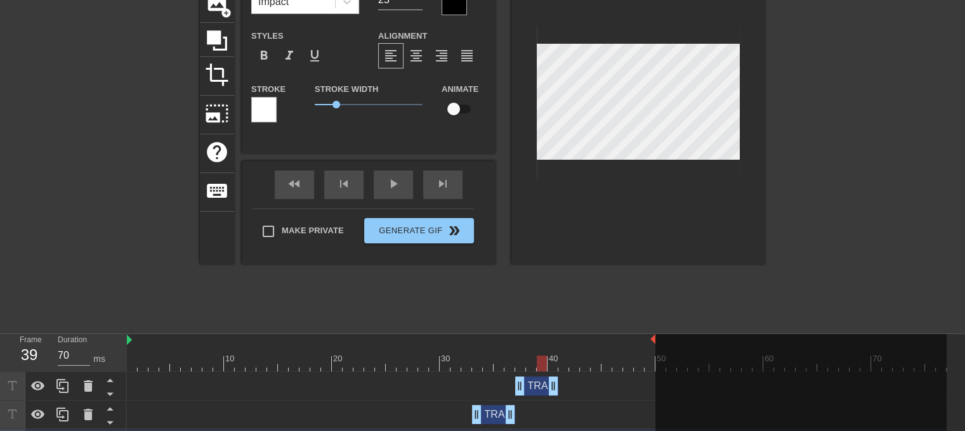
drag, startPoint x: 521, startPoint y: 360, endPoint x: 541, endPoint y: 362, distance: 19.7
click at [541, 362] on div at bounding box center [542, 364] width 10 height 16
drag, startPoint x: 537, startPoint y: 361, endPoint x: 522, endPoint y: 361, distance: 15.2
click at [522, 361] on div at bounding box center [520, 364] width 10 height 16
click at [492, 362] on div at bounding box center [537, 364] width 820 height 16
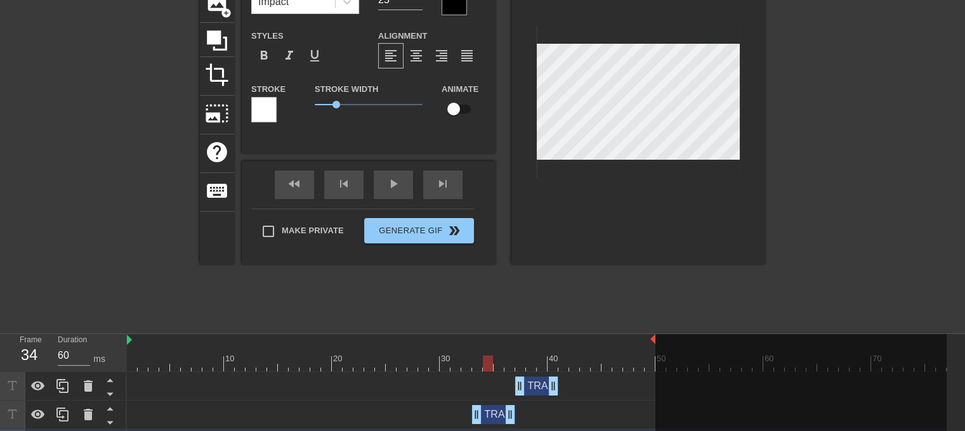
click at [501, 363] on div at bounding box center [537, 364] width 820 height 16
click at [508, 364] on div at bounding box center [537, 364] width 820 height 16
drag, startPoint x: 518, startPoint y: 384, endPoint x: 510, endPoint y: 384, distance: 7.6
drag, startPoint x: 506, startPoint y: 419, endPoint x: 497, endPoint y: 420, distance: 8.3
click at [502, 380] on div "TRAC EXPANSON drag_handle drag_handle" at bounding box center [537, 386] width 820 height 19
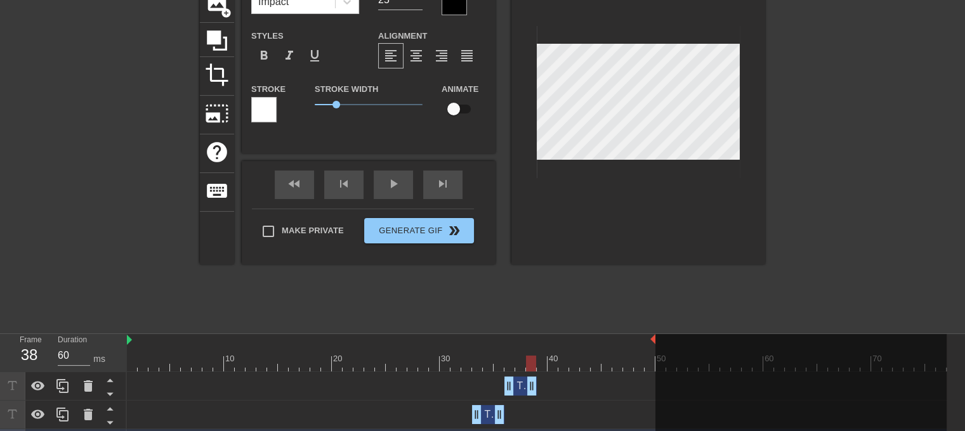
drag, startPoint x: 556, startPoint y: 393, endPoint x: 539, endPoint y: 390, distance: 16.7
click at [539, 390] on div "TRAC EXPANSON drag_handle drag_handle" at bounding box center [537, 386] width 820 height 19
click at [488, 364] on div at bounding box center [537, 364] width 820 height 16
click at [510, 365] on div at bounding box center [537, 364] width 820 height 16
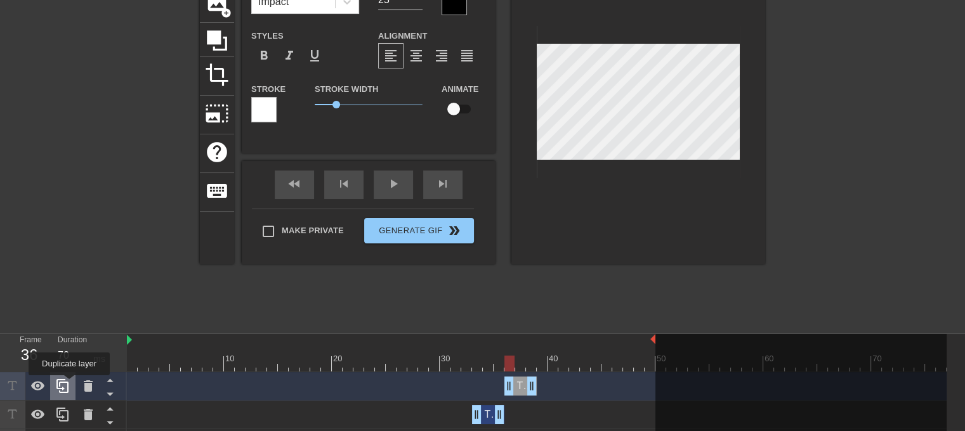
click at [69, 385] on icon at bounding box center [62, 386] width 15 height 15
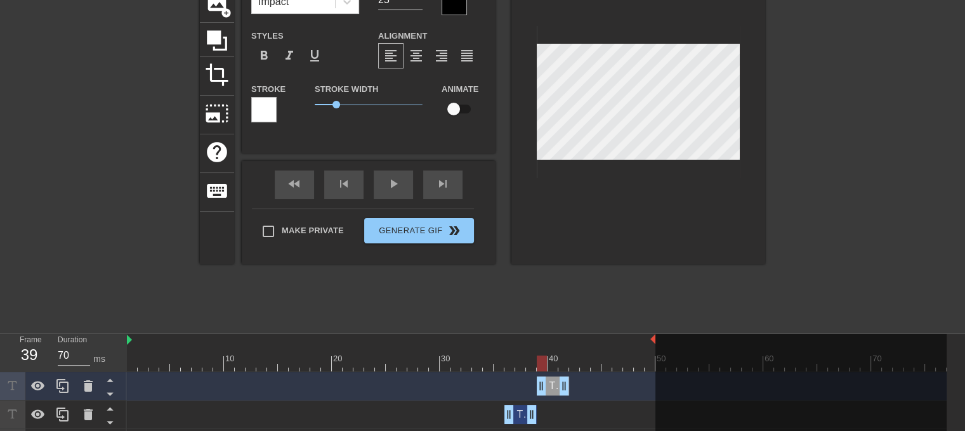
drag, startPoint x: 519, startPoint y: 385, endPoint x: 548, endPoint y: 381, distance: 29.4
click at [548, 381] on div "TRAC EXPANSON drag_handle drag_handle" at bounding box center [553, 386] width 32 height 19
click at [67, 387] on icon at bounding box center [62, 386] width 12 height 14
drag, startPoint x: 554, startPoint y: 388, endPoint x: 579, endPoint y: 388, distance: 25.4
click at [579, 388] on div "TRAC EXPANSON drag_handle drag_handle" at bounding box center [574, 386] width 32 height 19
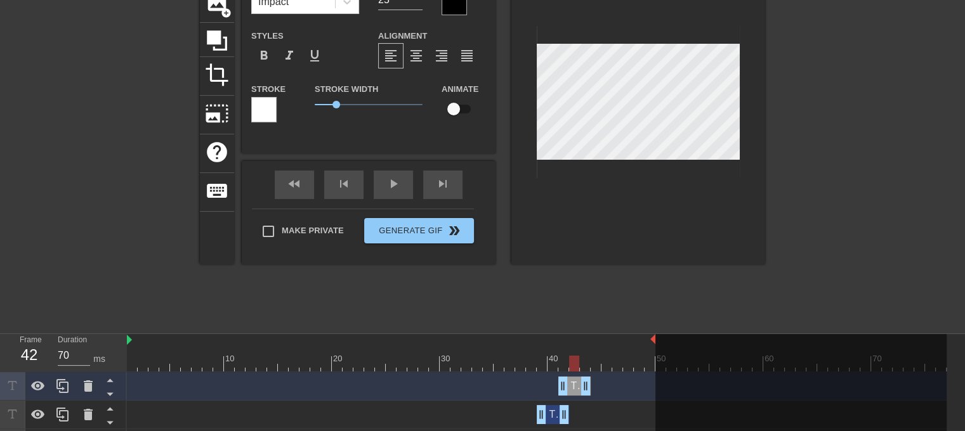
click at [570, 362] on div at bounding box center [537, 364] width 820 height 16
click at [580, 362] on div at bounding box center [537, 364] width 820 height 16
click at [586, 362] on div at bounding box center [585, 364] width 10 height 16
drag, startPoint x: 586, startPoint y: 390, endPoint x: 652, endPoint y: 395, distance: 65.6
click at [388, 181] on div "fast_rewind skip_previous play_arrow skip_next" at bounding box center [368, 185] width 207 height 48
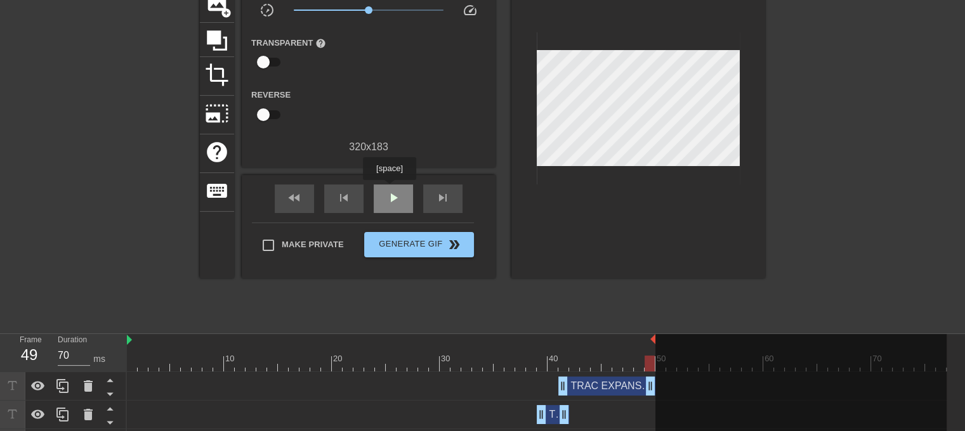
click at [393, 195] on span "play_arrow" at bounding box center [393, 197] width 15 height 15
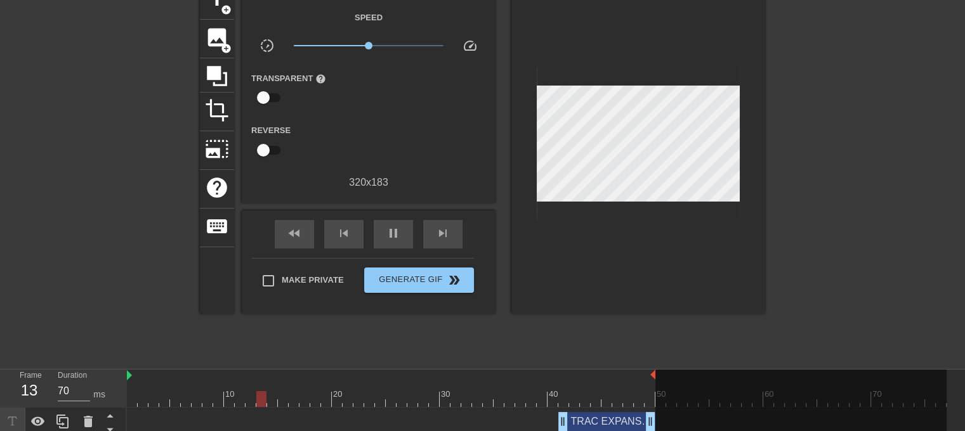
scroll to position [0, 0]
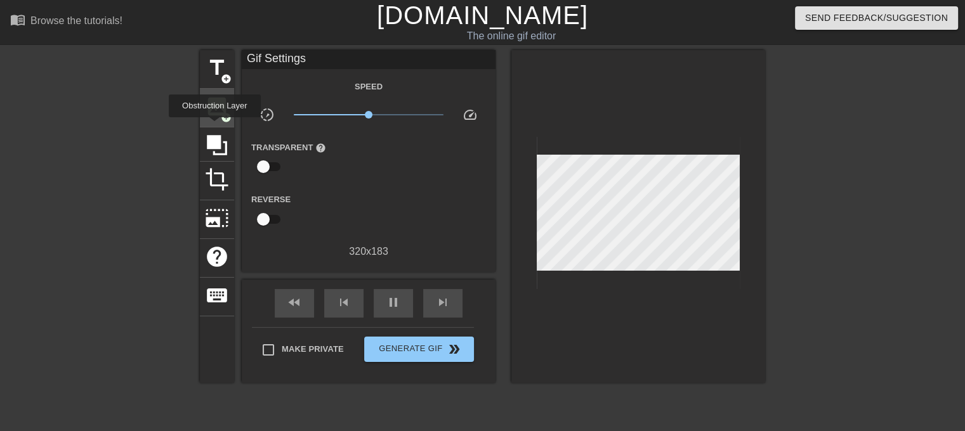
click at [214, 124] on div "image add_circle" at bounding box center [217, 108] width 34 height 39
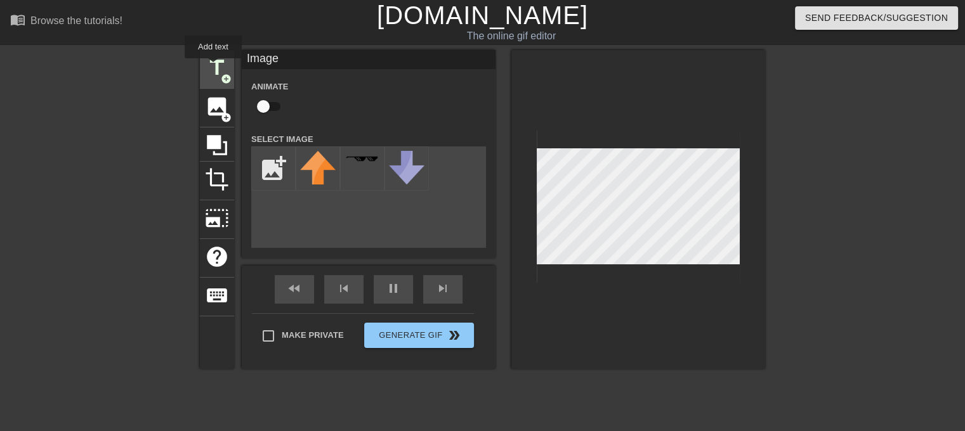
click at [214, 65] on span "title" at bounding box center [217, 68] width 24 height 24
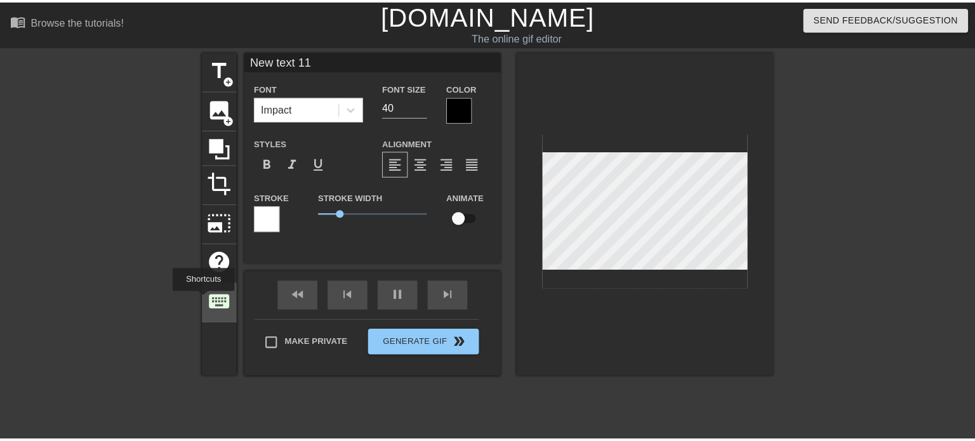
scroll to position [381, 0]
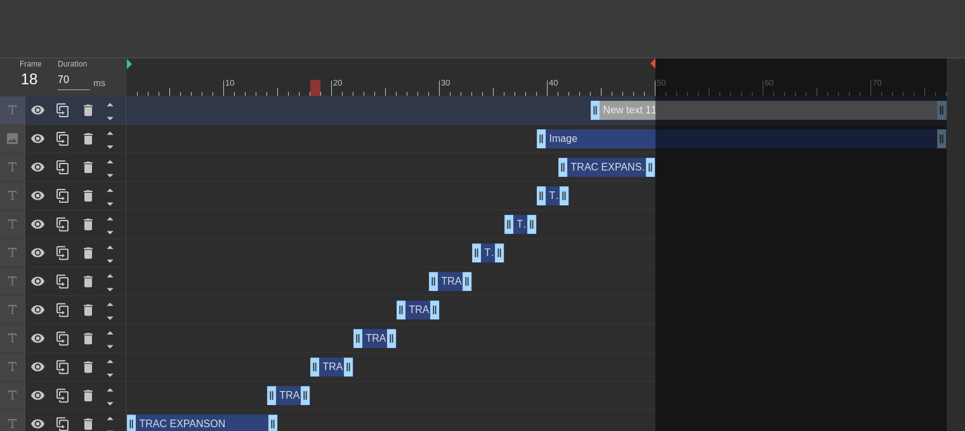
click at [605, 133] on div "Image drag_handle drag_handle" at bounding box center [742, 138] width 410 height 19
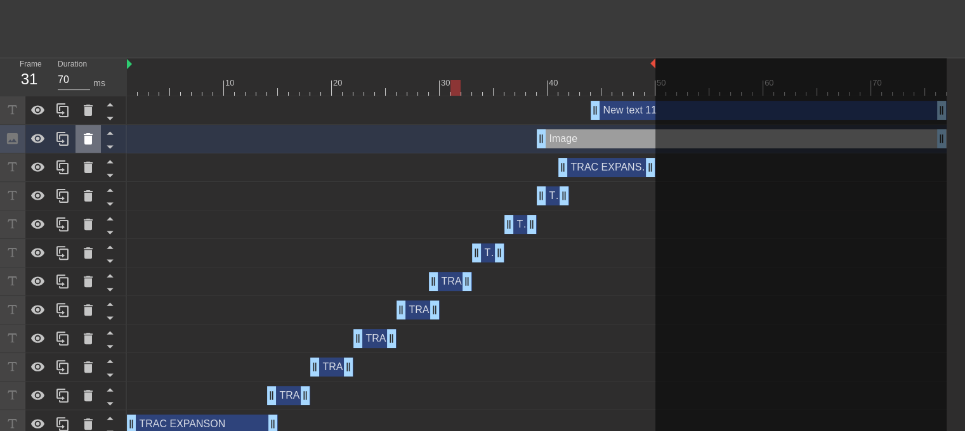
click at [96, 141] on div at bounding box center [88, 139] width 25 height 28
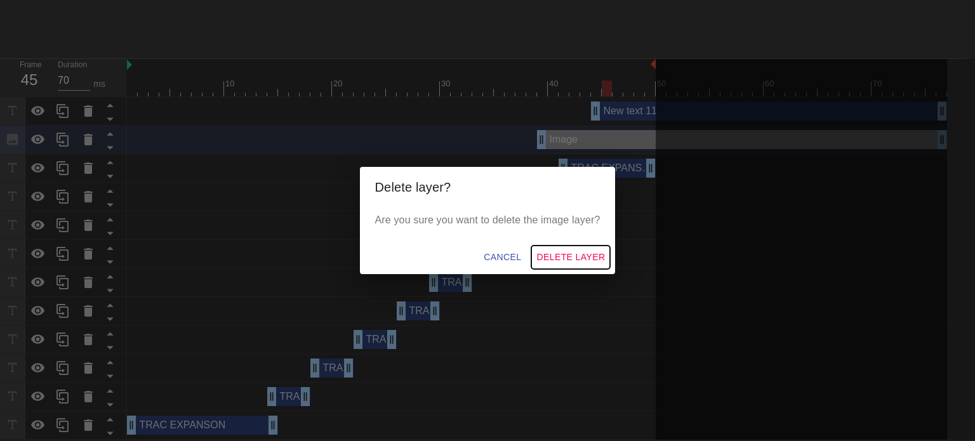
click at [591, 249] on span "Delete Layer" at bounding box center [570, 257] width 69 height 16
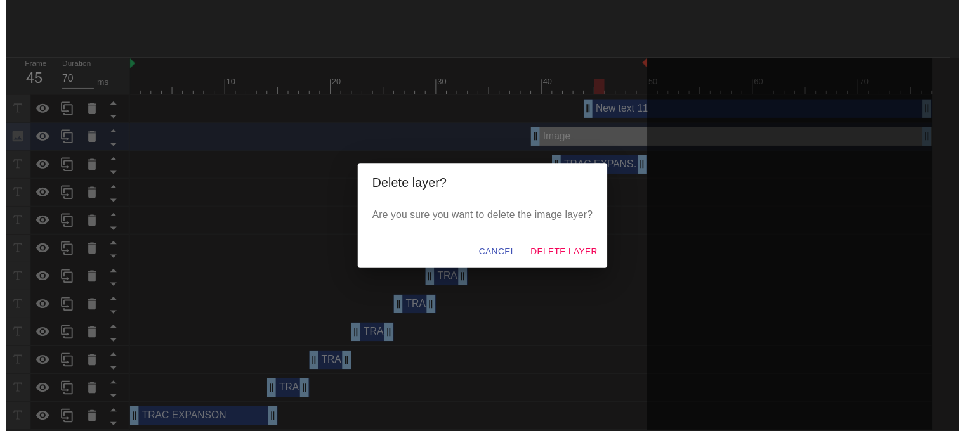
scroll to position [362, 0]
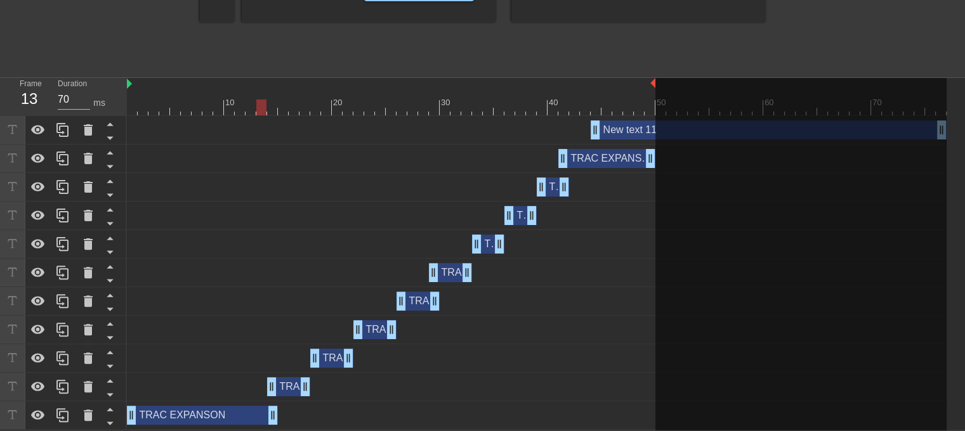
click at [620, 132] on div "New text 11 drag_handle drag_handle" at bounding box center [769, 130] width 356 height 19
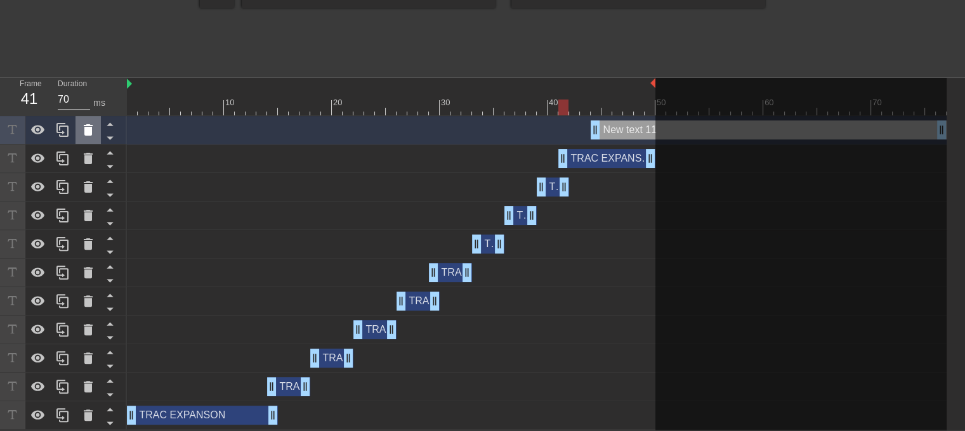
click at [88, 127] on icon at bounding box center [88, 129] width 9 height 11
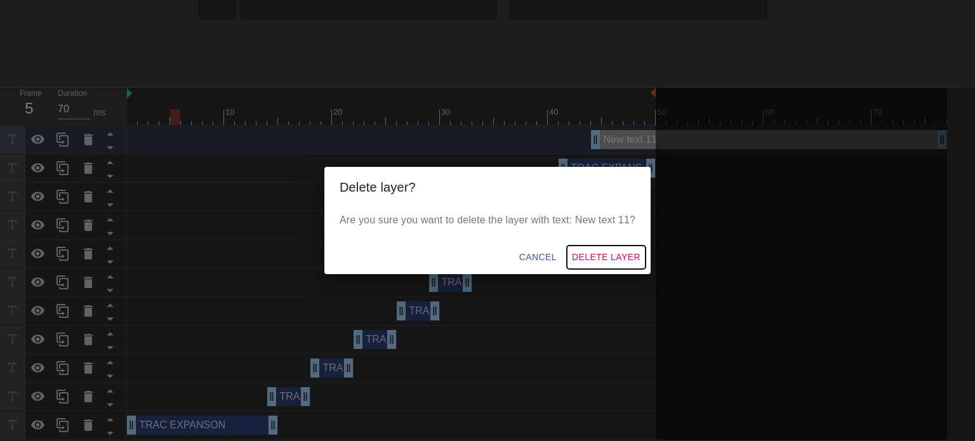
click at [599, 256] on span "Delete Layer" at bounding box center [606, 257] width 69 height 16
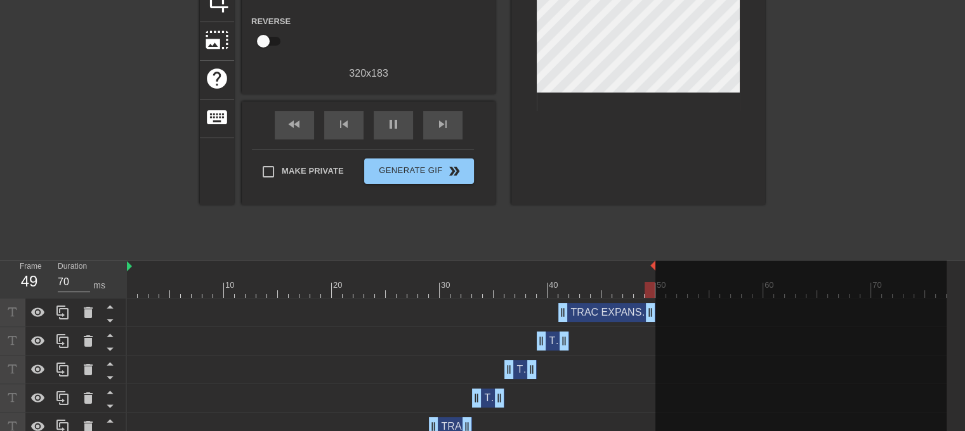
scroll to position [79, 0]
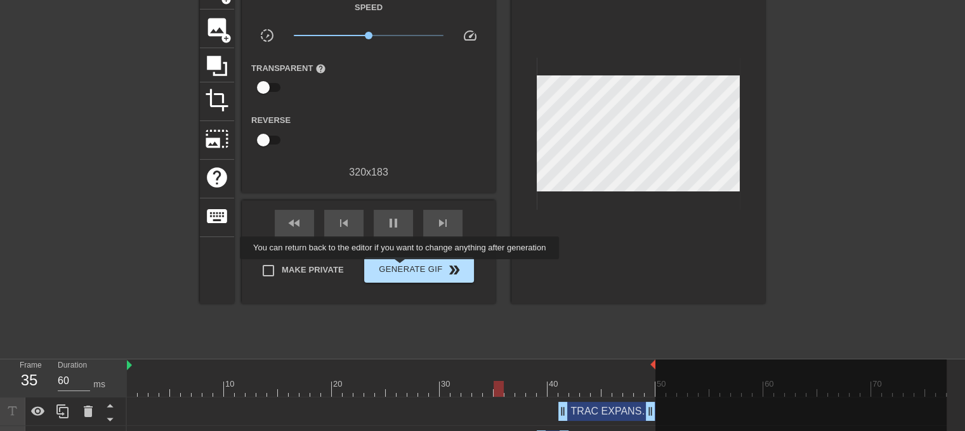
type input "70"
click at [401, 268] on span "Generate Gif double_arrow" at bounding box center [419, 270] width 100 height 15
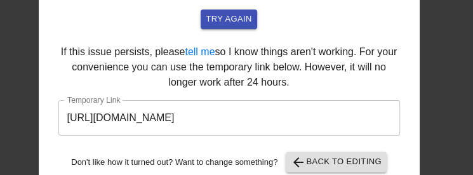
scroll to position [126, 0]
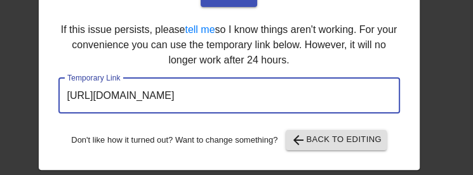
click at [226, 98] on input "[URL][DOMAIN_NAME]" at bounding box center [228, 96] width 341 height 36
